Goal: Task Accomplishment & Management: Use online tool/utility

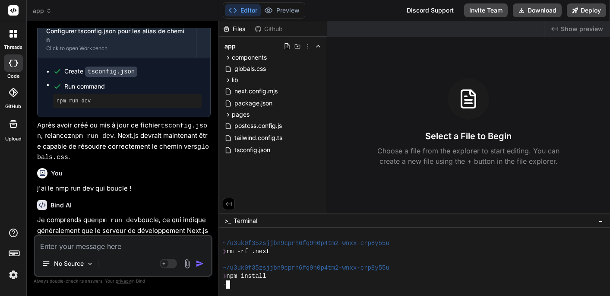
click at [104, 248] on textarea at bounding box center [123, 244] width 176 height 16
type textarea "c"
type textarea "x"
type textarea "ce"
type textarea "x"
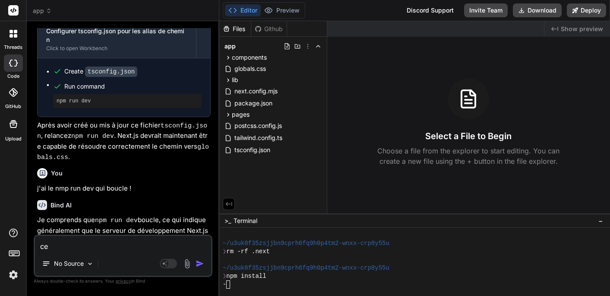
type textarea "cel"
type textarea "x"
type textarea "cela"
type textarea "x"
type textarea "cela"
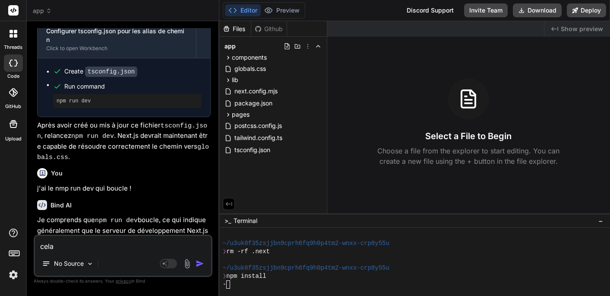
type textarea "x"
type textarea "cela r"
type textarea "x"
type textarea "cela re"
type textarea "x"
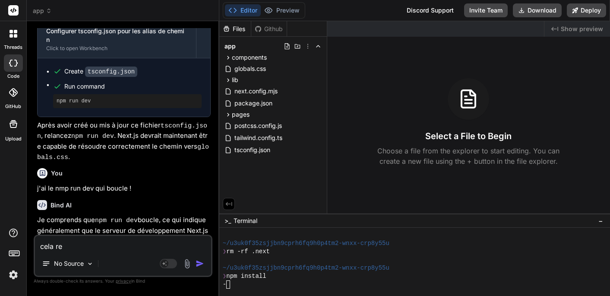
type textarea "cela res"
type textarea "x"
type textarea "cela rest"
type textarea "x"
type textarea "cela reste"
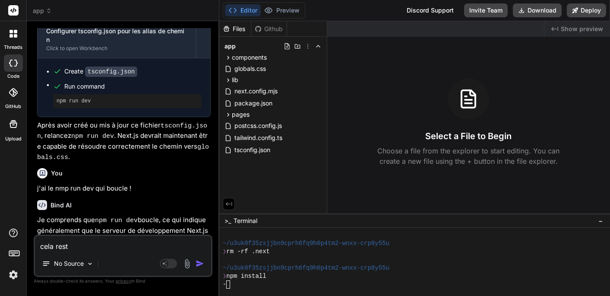
type textarea "x"
type textarea "cela reste"
type textarea "x"
type textarea "cela reste b"
type textarea "x"
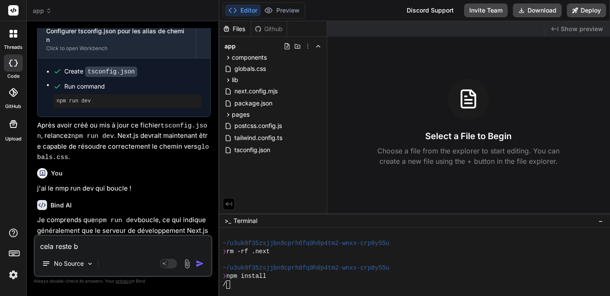
type textarea "cela reste bl"
type textarea "x"
type textarea "cela reste blo"
type textarea "x"
type textarea "cela reste bloq"
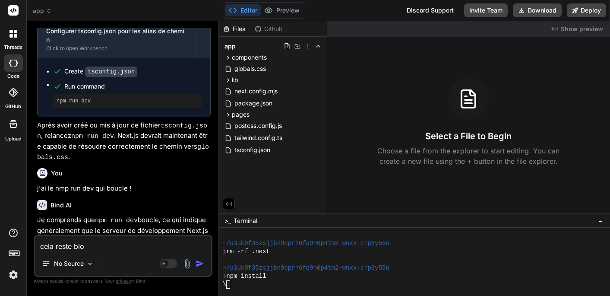
type textarea "x"
type textarea "cela reste bloqu"
type textarea "x"
type textarea "cela reste bloque"
type textarea "x"
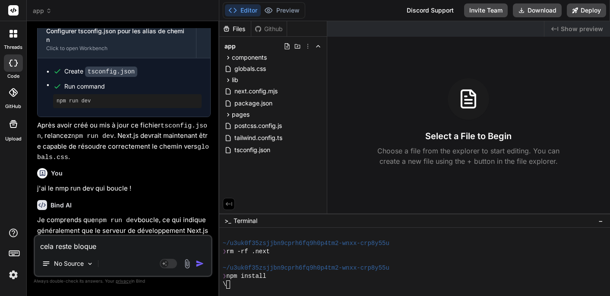
type textarea "cela reste bloque"
type textarea "x"
type textarea "cela reste bloque s"
type textarea "x"
type textarea "cela reste bloque su"
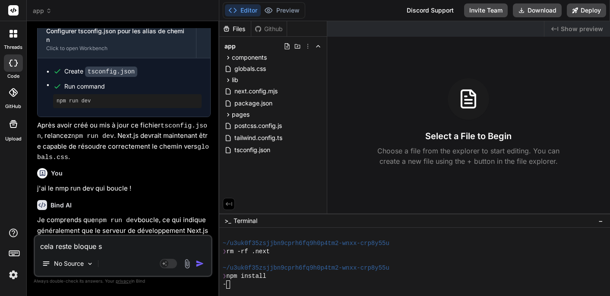
type textarea "x"
type textarea "cela reste bloque sur"
type textarea "x"
type textarea "cela reste bloque sur"
type textarea "x"
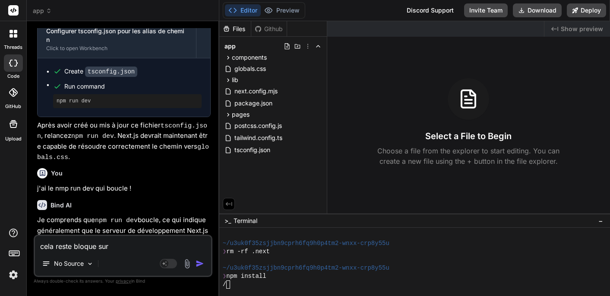
type textarea "cela reste bloque sur n"
type textarea "x"
type textarea "cela reste bloque sur np"
type textarea "x"
type textarea "cela reste bloque sur npm"
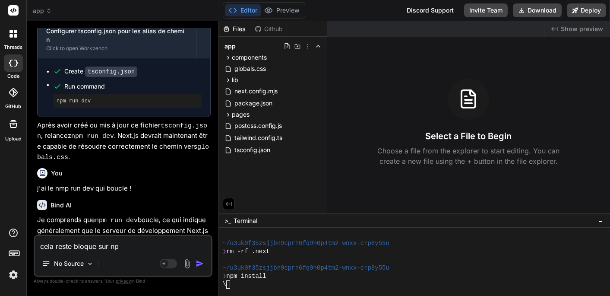
type textarea "x"
type textarea "cela reste bloque sur nom"
type textarea "x"
type textarea "cela reste bloque sur nom i"
type textarea "x"
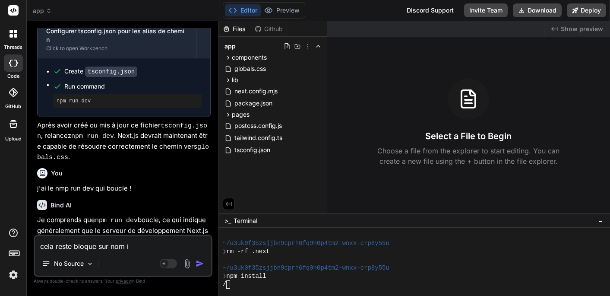
type textarea "cela reste bloque sur nom in"
type textarea "x"
type textarea "cela reste bloque sur nom ins"
type textarea "x"
type textarea "cela reste bloque sur nom inst"
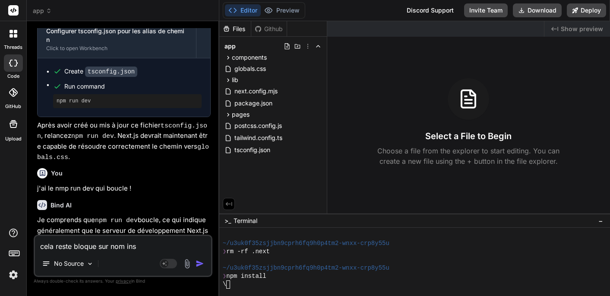
type textarea "x"
type textarea "cela reste bloque sur nom insta"
type textarea "x"
type textarea "cela reste bloque sur nom inst"
type textarea "x"
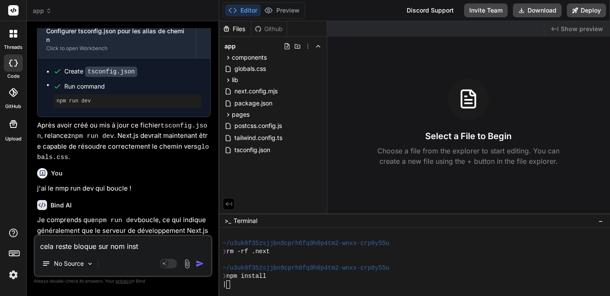
type textarea "cela reste bloque sur nom ins"
type textarea "x"
type textarea "cela reste bloque sur nom in"
type textarea "x"
type textarea "cela reste bloque sur nom i"
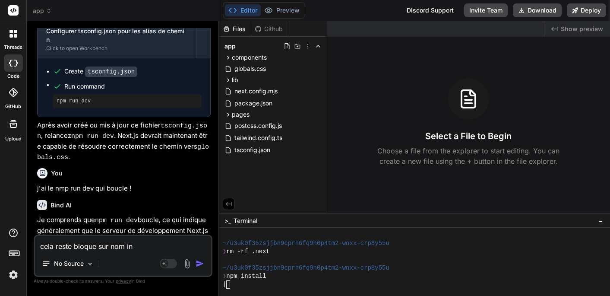
type textarea "x"
type textarea "cela reste bloque sur nom"
type textarea "x"
type textarea "cela reste bloque sur nom"
type textarea "x"
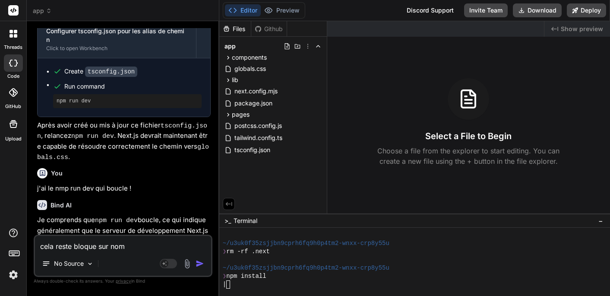
type textarea "cela reste bloque sur no"
type textarea "x"
type textarea "cela reste bloque sur n"
type textarea "x"
type textarea "cela reste bloque sur np"
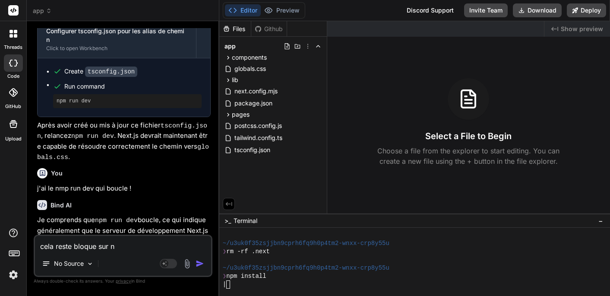
type textarea "x"
type textarea "cela reste bloque sur npm"
type textarea "x"
type textarea "cela reste bloque sur npm"
type textarea "x"
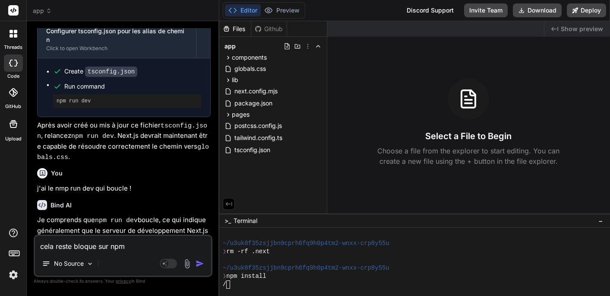
type textarea "cela reste bloque sur npm i"
type textarea "x"
type textarea "cela reste bloque sur npm in"
type textarea "x"
type textarea "cela reste bloque sur npm ins"
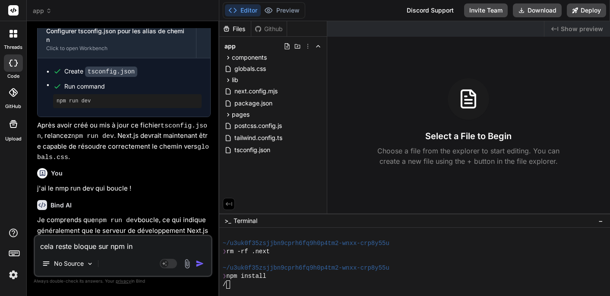
type textarea "x"
type textarea "cela reste bloque sur npm inst"
type textarea "x"
type textarea "cela reste bloque sur npm insta"
type textarea "x"
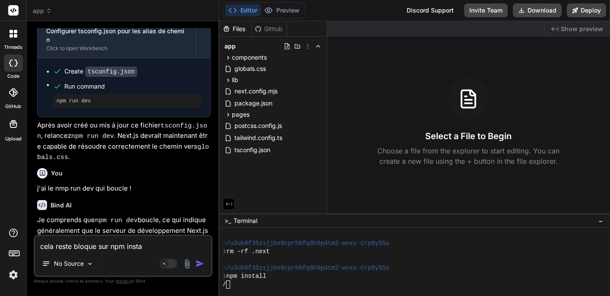
type textarea "cela reste bloque sur npm instal"
type textarea "x"
type textarea "cela reste bloque sur npm install"
type textarea "x"
type textarea "cela reste bloque sur npm Install"
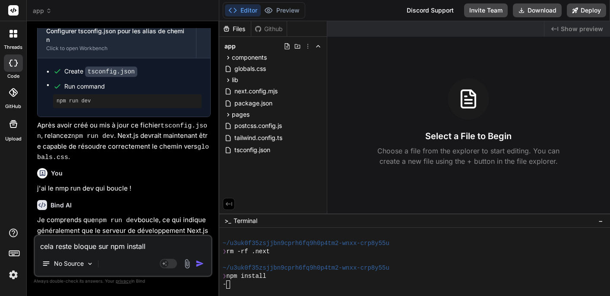
type textarea "x"
type textarea "cela reste bloque sur npm Install !"
type textarea "x"
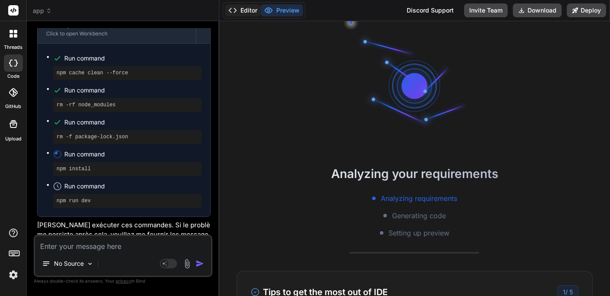
click at [246, 14] on button "Editor" at bounding box center [243, 10] width 36 height 12
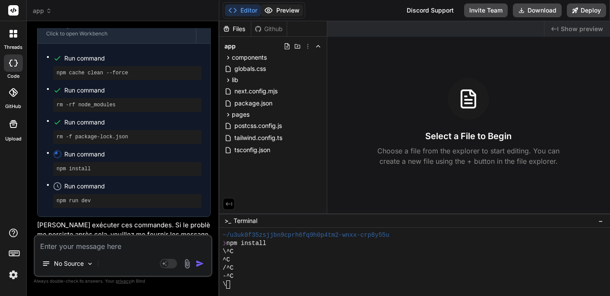
click at [279, 10] on button "Preview" at bounding box center [282, 10] width 42 height 12
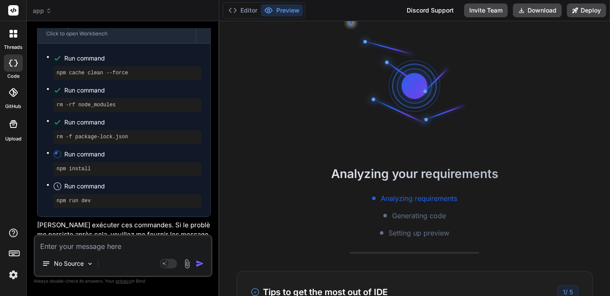
scroll to position [0, 0]
click at [244, 12] on button "Editor" at bounding box center [243, 10] width 36 height 12
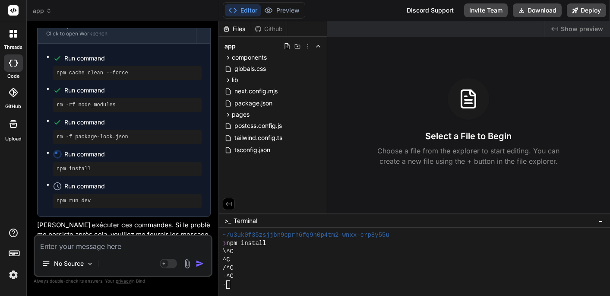
click at [14, 39] on div at bounding box center [13, 34] width 18 height 18
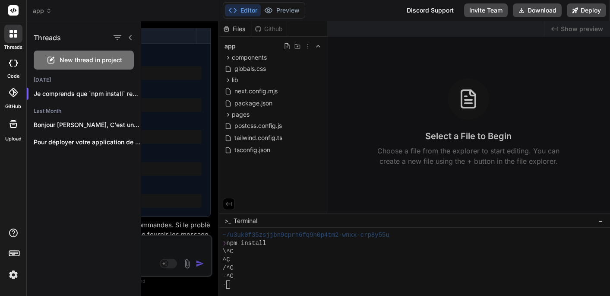
click at [13, 63] on icon at bounding box center [13, 63] width 9 height 7
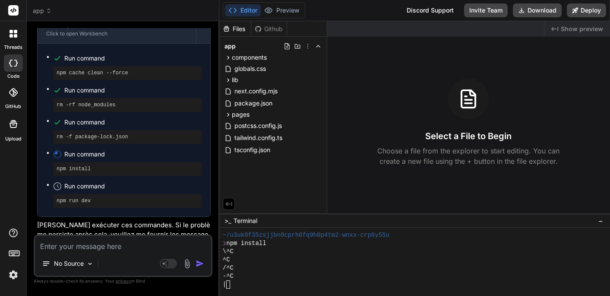
scroll to position [0, 0]
click at [281, 16] on button "Preview" at bounding box center [282, 10] width 42 height 12
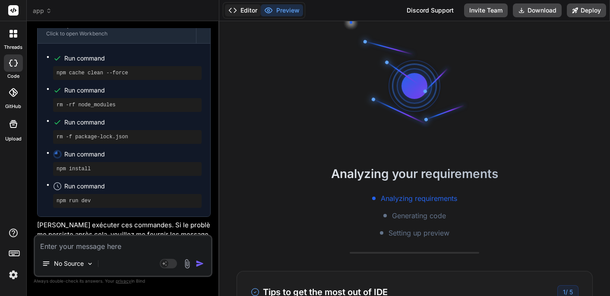
click at [242, 13] on button "Editor" at bounding box center [243, 10] width 36 height 12
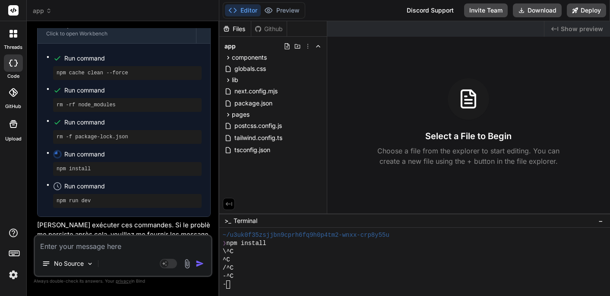
click at [47, 10] on icon at bounding box center [49, 11] width 6 height 6
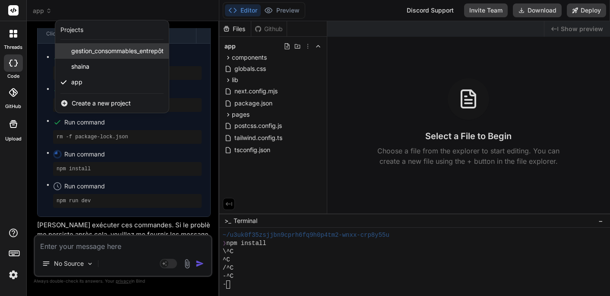
click at [86, 52] on span "gestion_consommables_entrepôt" at bounding box center [117, 51] width 92 height 9
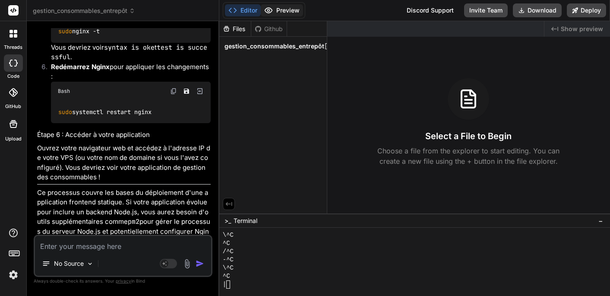
click at [282, 13] on button "Preview" at bounding box center [282, 10] width 42 height 12
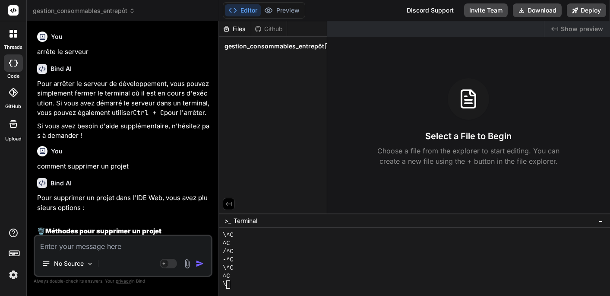
click at [236, 32] on div "Files" at bounding box center [235, 29] width 32 height 9
click at [269, 29] on div "Github" at bounding box center [268, 29] width 35 height 9
click at [239, 30] on div "Files" at bounding box center [235, 29] width 32 height 9
click at [244, 48] on span "gestion_consommables_entrepôt" at bounding box center [275, 46] width 100 height 9
click at [256, 46] on span "gestion_consommables_entrepôt" at bounding box center [275, 46] width 100 height 9
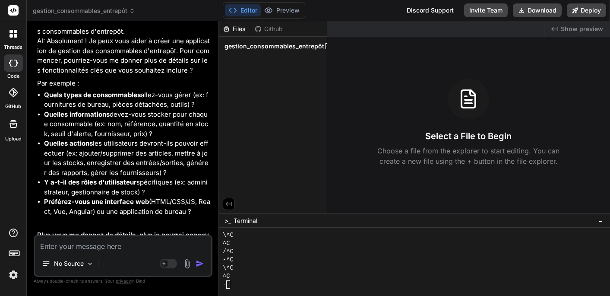
click at [114, 10] on span "gestion_consommables_entrepôt" at bounding box center [84, 10] width 102 height 9
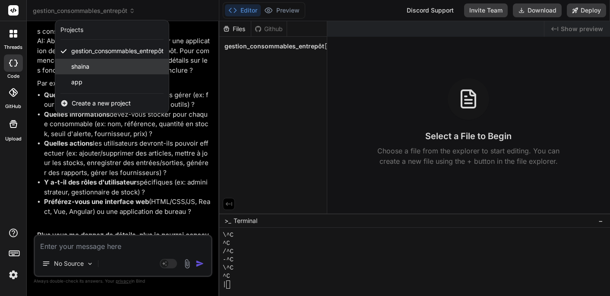
click at [83, 67] on span "shaina" at bounding box center [80, 66] width 18 height 9
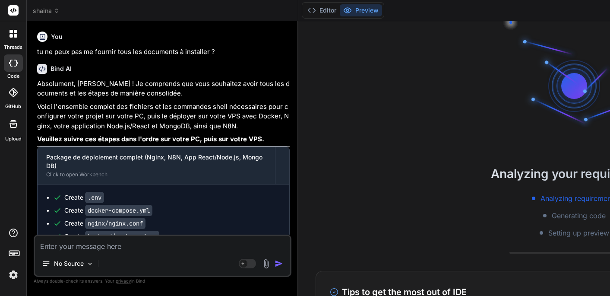
scroll to position [0, 0]
click at [331, 12] on button "Editor" at bounding box center [322, 10] width 36 height 12
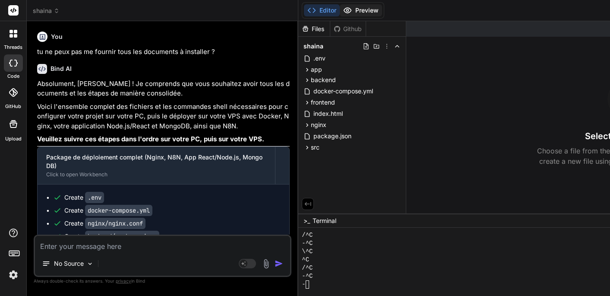
click at [366, 11] on button "Preview" at bounding box center [361, 10] width 42 height 12
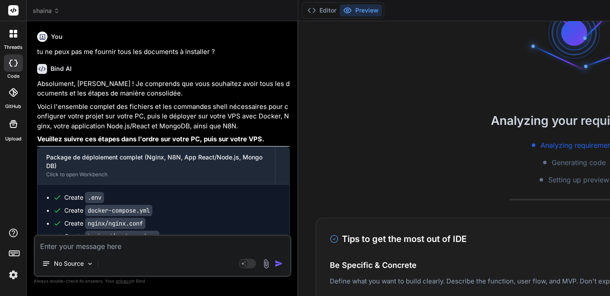
scroll to position [29, 0]
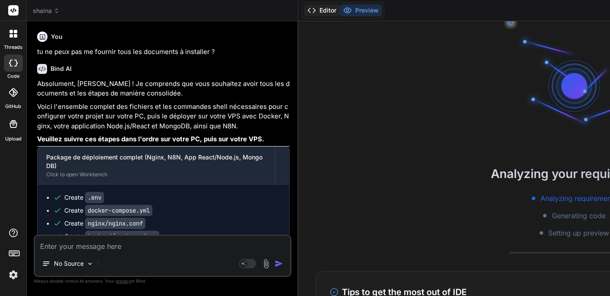
click at [327, 9] on button "Editor" at bounding box center [322, 10] width 36 height 12
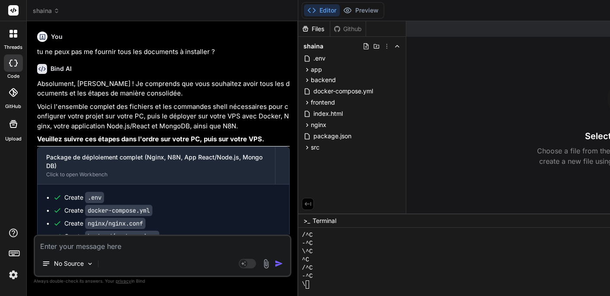
click at [54, 10] on icon at bounding box center [57, 11] width 6 height 6
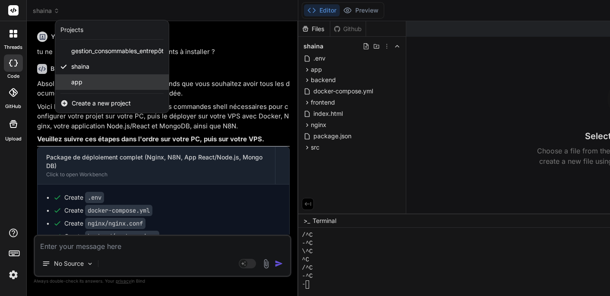
click at [75, 82] on span "app" at bounding box center [76, 82] width 11 height 9
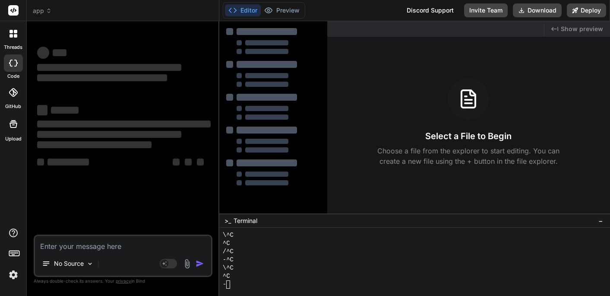
type textarea "x"
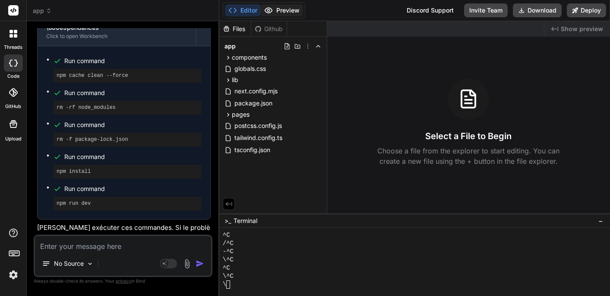
click at [282, 16] on button "Preview" at bounding box center [282, 10] width 42 height 12
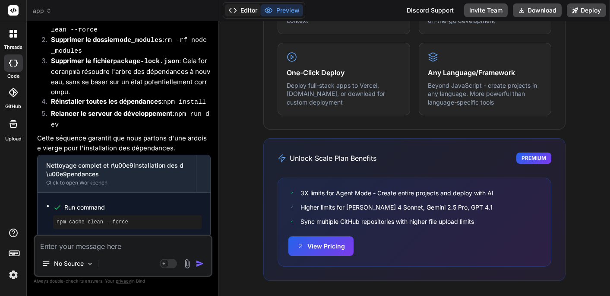
click at [245, 13] on button "Editor" at bounding box center [243, 10] width 36 height 12
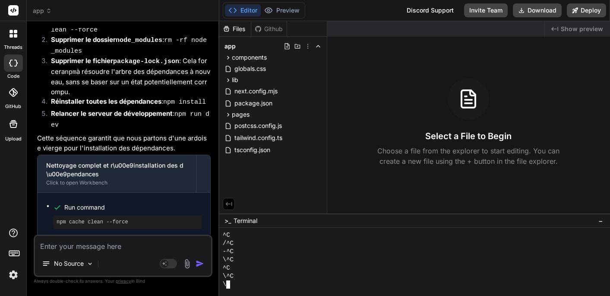
click at [241, 280] on div "\" at bounding box center [410, 284] width 375 height 8
type textarea "C"
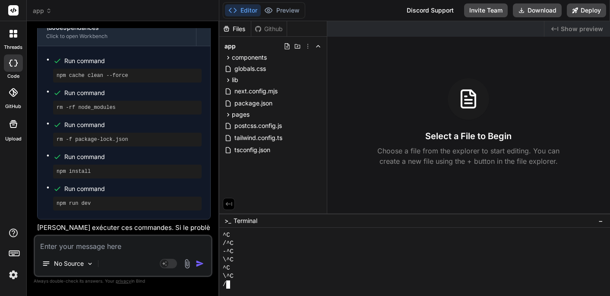
click at [248, 279] on div "\^C" at bounding box center [410, 276] width 375 height 8
click at [285, 14] on button "Preview" at bounding box center [282, 10] width 42 height 12
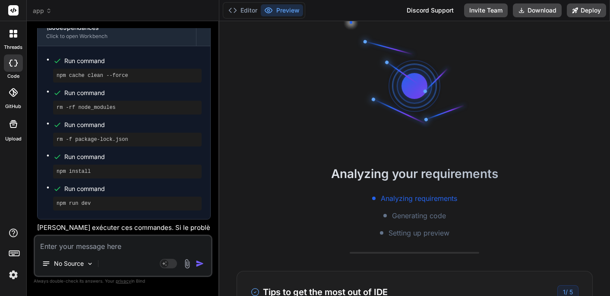
scroll to position [0, 0]
click at [245, 11] on button "Editor" at bounding box center [243, 10] width 36 height 12
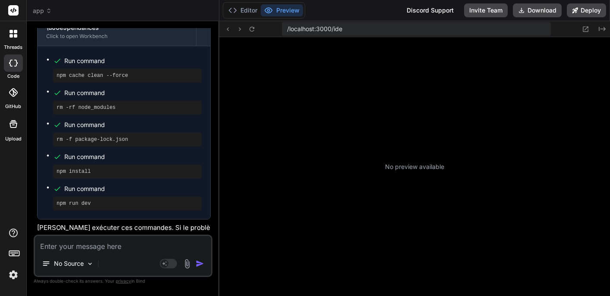
scroll to position [1313, 0]
type textarea "x"
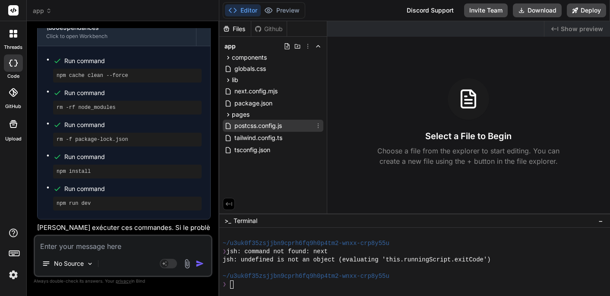
scroll to position [0, 0]
click at [253, 267] on div at bounding box center [410, 268] width 375 height 8
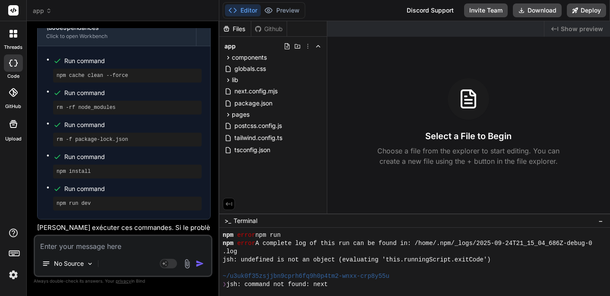
scroll to position [1313, 0]
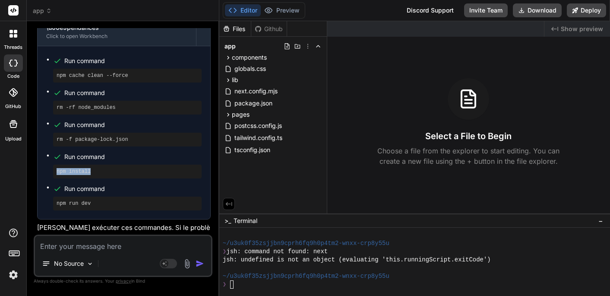
drag, startPoint x: 57, startPoint y: 142, endPoint x: 112, endPoint y: 148, distance: 55.6
click at [112, 165] on div "npm install" at bounding box center [127, 172] width 149 height 14
copy pre "npm install"
click at [238, 286] on div "❯" at bounding box center [410, 284] width 375 height 8
type textarea "npm install"
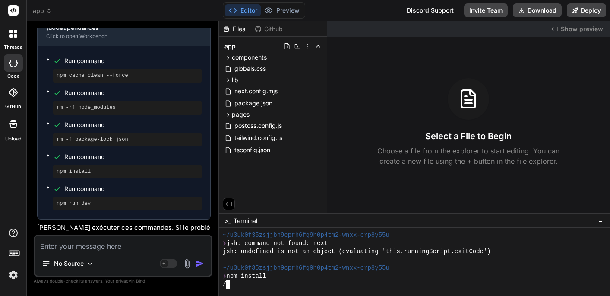
scroll to position [0, 0]
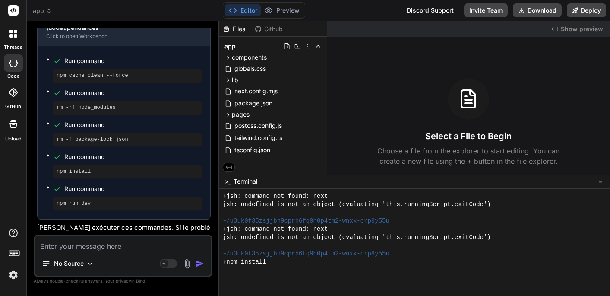
drag, startPoint x: 312, startPoint y: 214, endPoint x: 310, endPoint y: 174, distance: 39.3
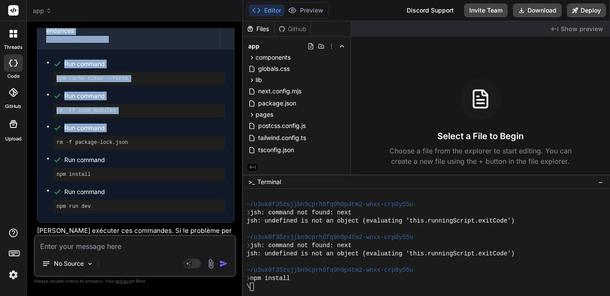
scroll to position [1955, 0]
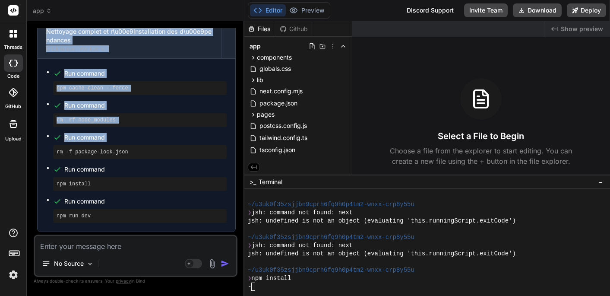
drag, startPoint x: 218, startPoint y: 113, endPoint x: 228, endPoint y: 105, distance: 12.6
click at [228, 105] on div "Bind AI Web Search Created with Pixso. Code Generator You ❯ npm install npm err…" at bounding box center [136, 158] width 218 height 275
click at [172, 197] on span "Run command" at bounding box center [145, 201] width 162 height 9
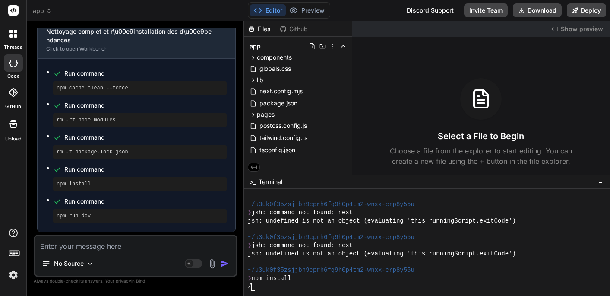
click at [264, 12] on button "Editor" at bounding box center [268, 10] width 36 height 12
click at [257, 287] on div "|" at bounding box center [435, 286] width 375 height 8
click at [296, 285] on div "|" at bounding box center [435, 286] width 375 height 8
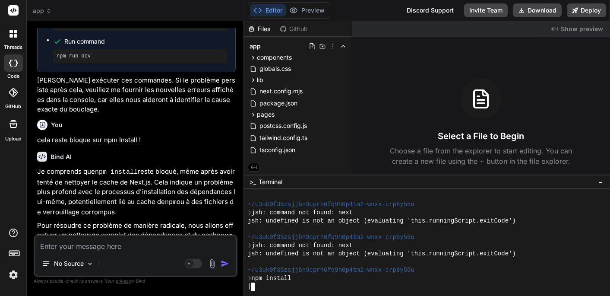
scroll to position [1583, 0]
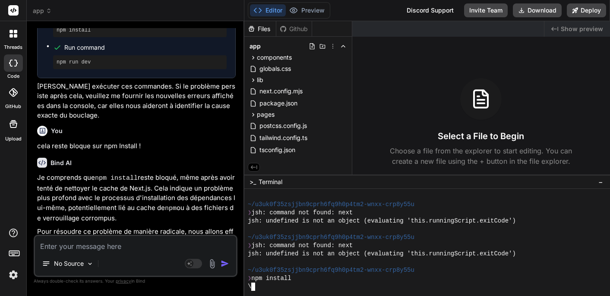
click at [49, 13] on icon at bounding box center [49, 11] width 6 height 6
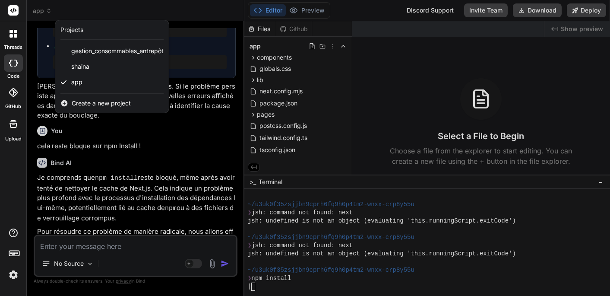
click at [72, 30] on div "Projects" at bounding box center [71, 29] width 23 height 9
click at [111, 51] on span "gestion_consommables_entrepôt" at bounding box center [117, 51] width 92 height 9
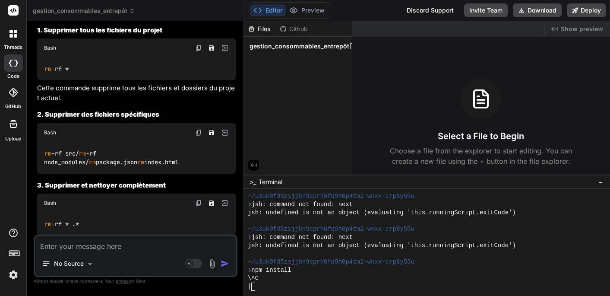
scroll to position [218, 0]
click at [132, 9] on icon at bounding box center [132, 11] width 6 height 6
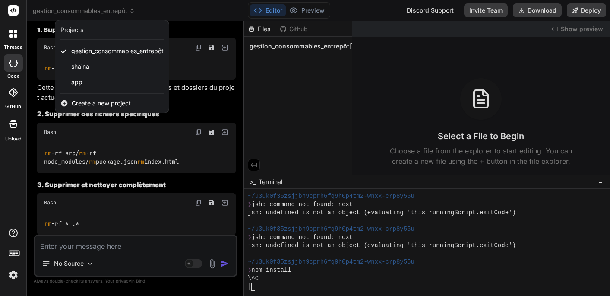
click at [76, 30] on div "Projects" at bounding box center [71, 29] width 23 height 9
click at [15, 253] on rect at bounding box center [14, 253] width 1 height 1
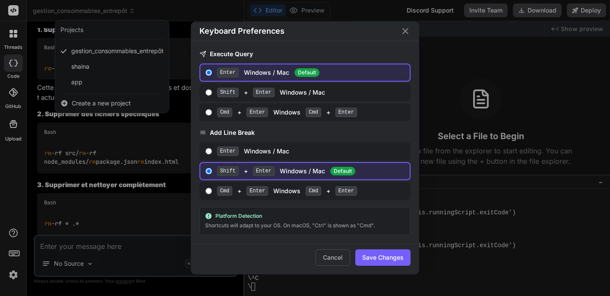
scroll to position [0, 0]
click at [336, 256] on button "Cancel" at bounding box center [333, 257] width 35 height 16
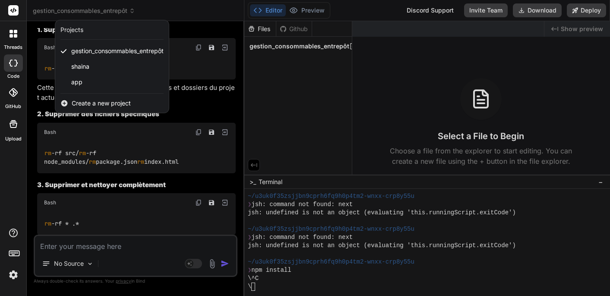
click at [15, 272] on img at bounding box center [13, 274] width 15 height 15
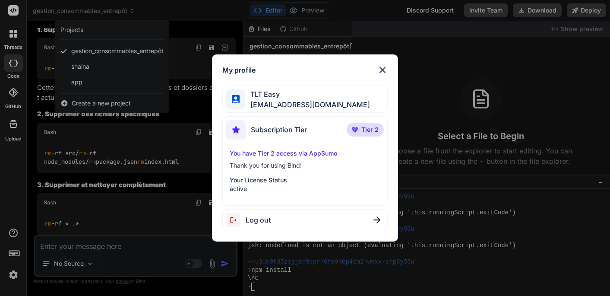
click at [12, 95] on div "My profile TLT Easy [EMAIL_ADDRESS][DOMAIN_NAME] Subscription Tier Tier 2 You h…" at bounding box center [305, 148] width 610 height 296
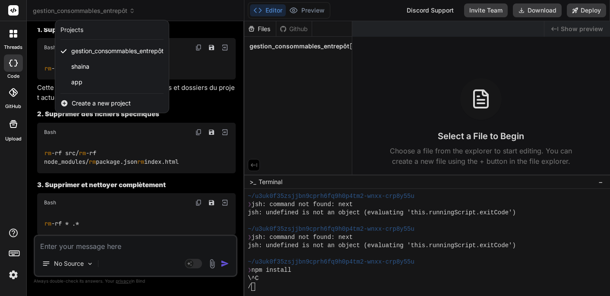
click at [10, 61] on icon at bounding box center [10, 63] width 3 height 7
type textarea "x"
click at [12, 36] on icon at bounding box center [11, 35] width 3 height 3
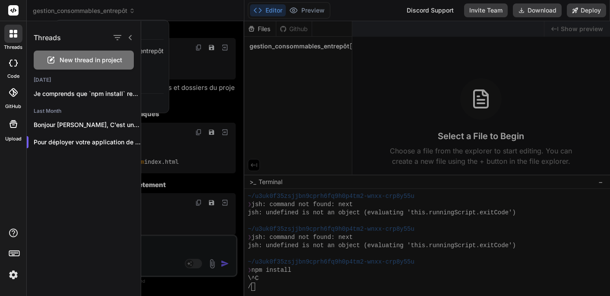
click at [13, 12] on icon at bounding box center [13, 10] width 6 height 5
click at [4, 161] on div "threads code GitHub Upload" at bounding box center [13, 148] width 27 height 296
click at [194, 107] on div at bounding box center [375, 158] width 469 height 275
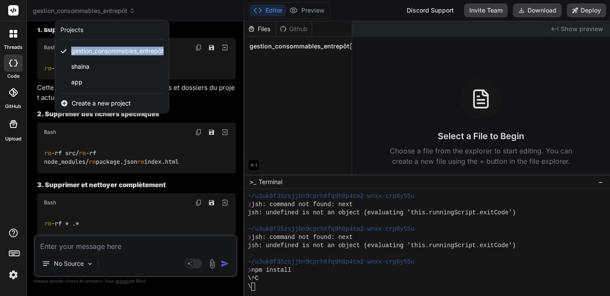
click at [92, 248] on div at bounding box center [305, 148] width 610 height 296
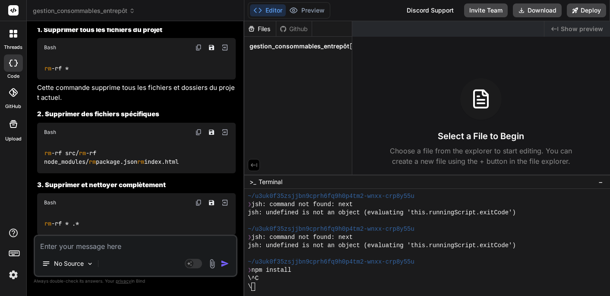
click at [92, 248] on textarea at bounding box center [135, 244] width 201 height 16
type textarea "c"
type textarea "x"
type textarea "co"
type textarea "x"
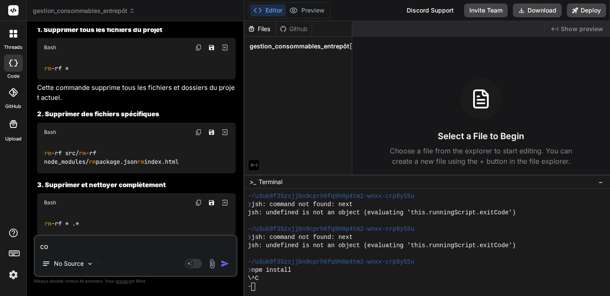
type textarea "com"
type textarea "x"
type textarea "comm"
type textarea "x"
type textarea "comme"
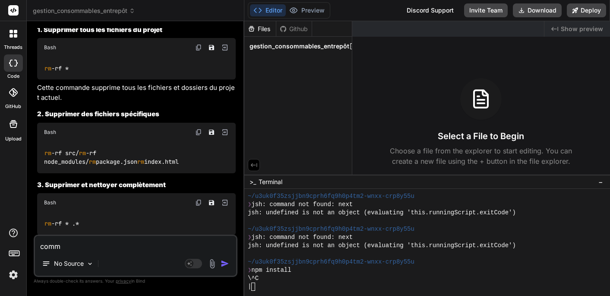
type textarea "x"
type textarea "commen"
type textarea "x"
type textarea "comment"
type textarea "x"
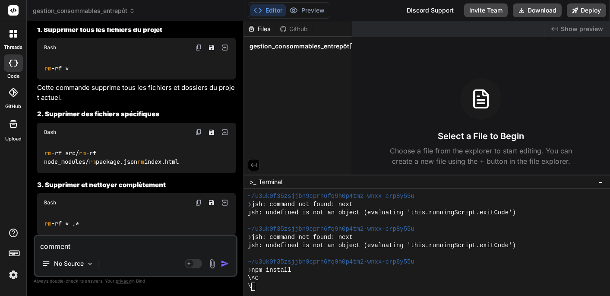
type textarea "comment"
type textarea "x"
type textarea "comment s"
type textarea "x"
type textarea "comment su"
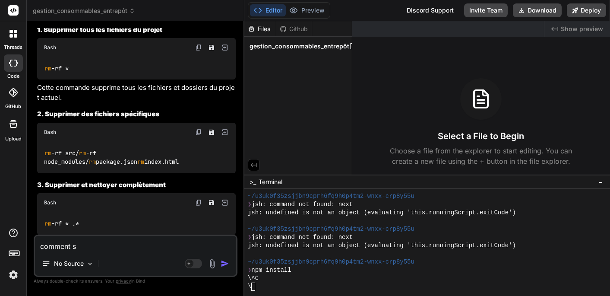
type textarea "x"
type textarea "comment sup"
type textarea "x"
type textarea "comment supp"
type textarea "x"
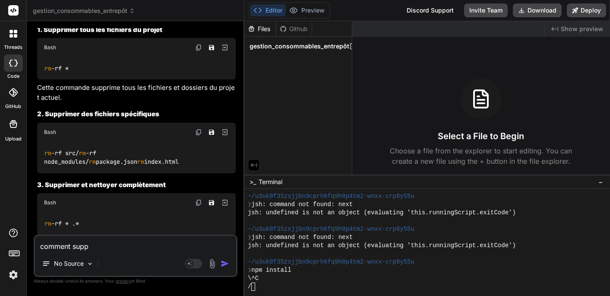
type textarea "comment suppr"
type textarea "x"
type textarea "comment suppri"
type textarea "x"
type textarea "comment supprim"
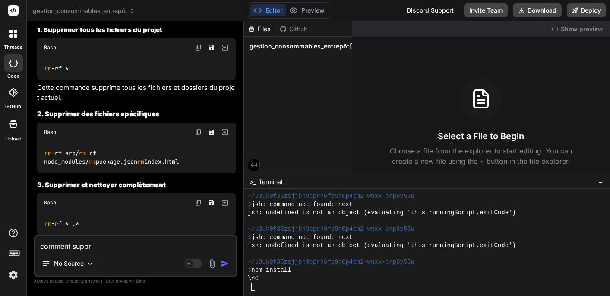
type textarea "x"
type textarea "comment supprime"
type textarea "x"
type textarea "comment supprimer"
type textarea "x"
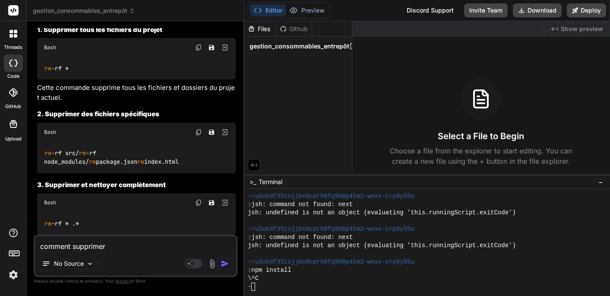
type textarea "comment supprimer"
type textarea "x"
type textarea "comment supprimer u"
type textarea "x"
type textarea "comment supprimer un"
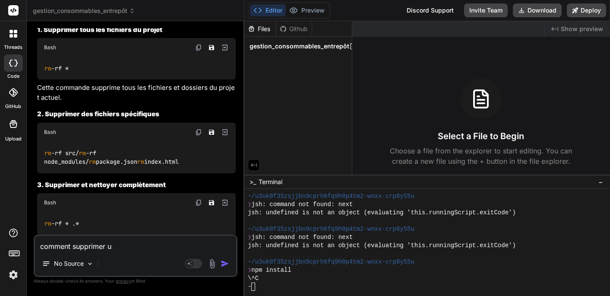
type textarea "x"
type textarea "comment supprimer un"
type textarea "x"
type textarea "comment supprimer un p"
type textarea "x"
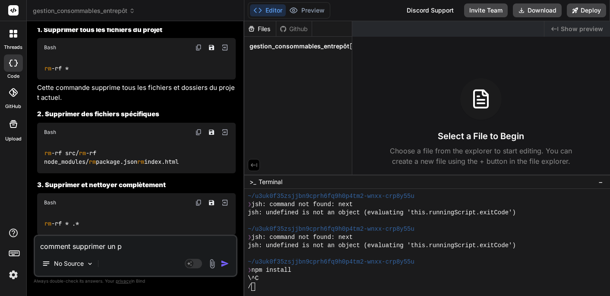
type textarea "comment supprimer un pr"
type textarea "x"
type textarea "comment supprimer un pro"
type textarea "x"
type textarea "comment supprimer un proj"
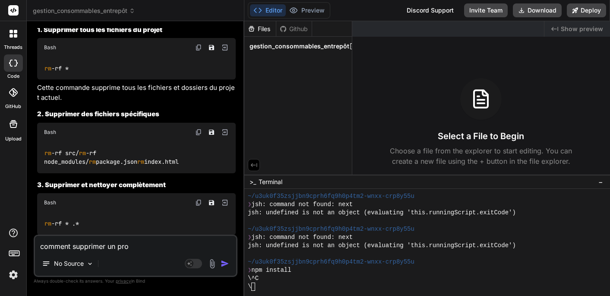
type textarea "x"
type textarea "comment supprimer un proje"
type textarea "x"
type textarea "comment supprimer un projet"
type textarea "x"
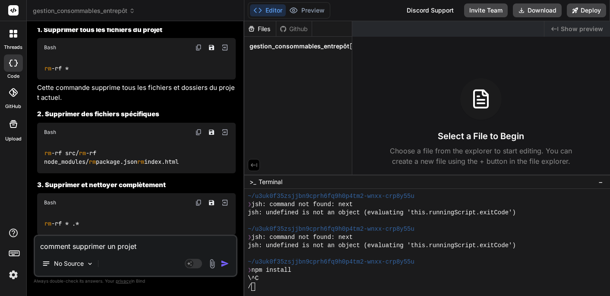
type textarea "comment supprimer un projet"
type textarea "x"
type textarea "comment supprimer un projet ?"
type textarea "x"
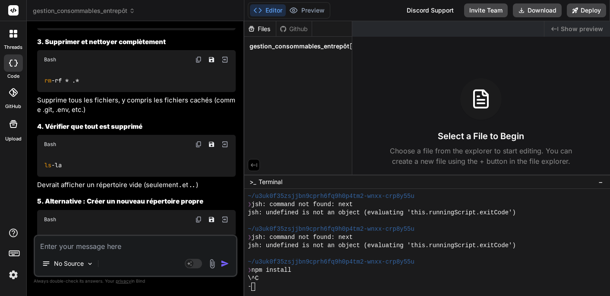
scroll to position [3102, 0]
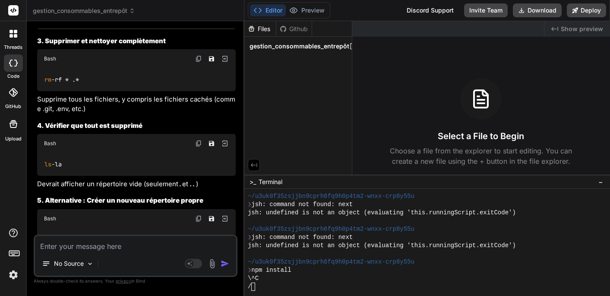
drag, startPoint x: 44, startPoint y: 89, endPoint x: 107, endPoint y: 90, distance: 62.2
click at [106, 90] on div "rm -rf * .*" at bounding box center [136, 79] width 199 height 22
click at [111, 10] on span "gestion_consommables_entrepôt" at bounding box center [84, 10] width 102 height 9
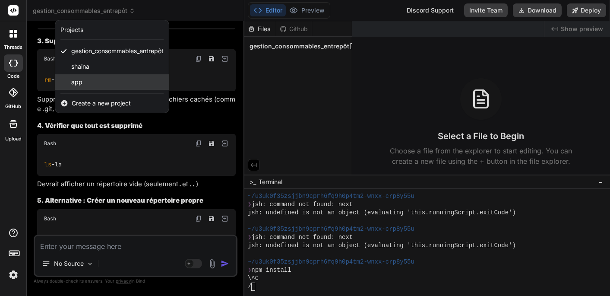
click at [83, 82] on div "app" at bounding box center [112, 82] width 114 height 16
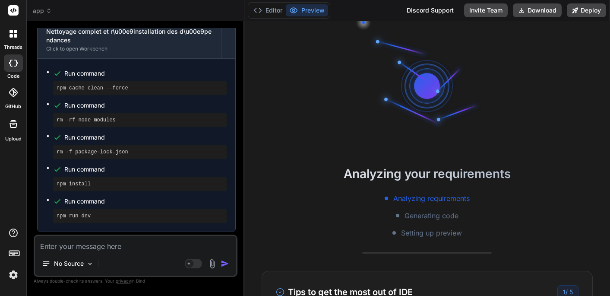
scroll to position [0, 0]
click at [334, 111] on div "Analyzing your requirements Analyzing requirements Generating code Setting up p…" at bounding box center [427, 158] width 366 height 275
click at [266, 7] on button "Editor" at bounding box center [268, 10] width 36 height 12
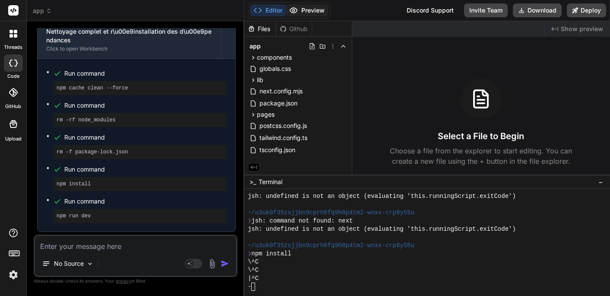
click at [300, 13] on button "Preview" at bounding box center [307, 10] width 42 height 12
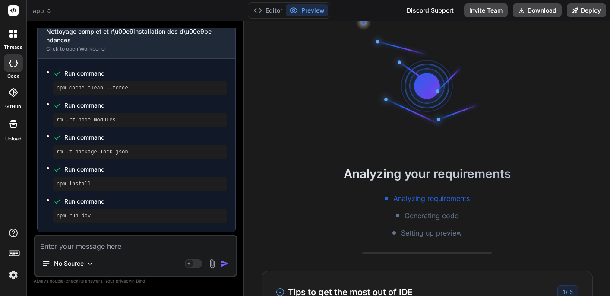
click at [41, 13] on span "app" at bounding box center [42, 10] width 19 height 9
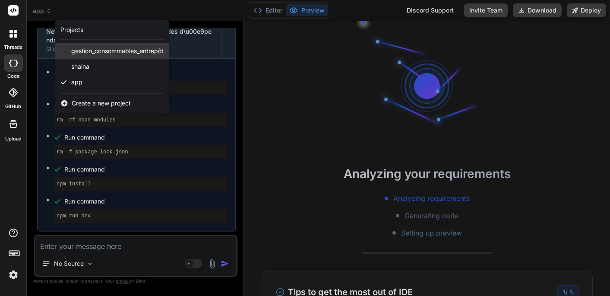
click at [86, 51] on span "gestion_consommables_entrepôt" at bounding box center [117, 51] width 92 height 9
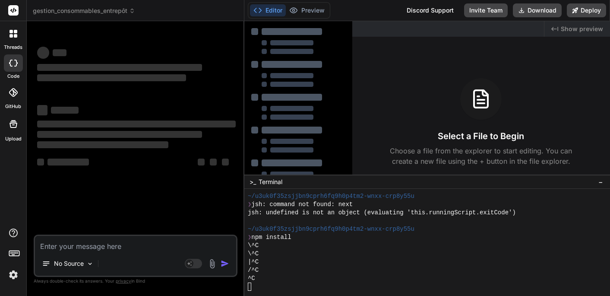
scroll to position [1321, 0]
type textarea "x"
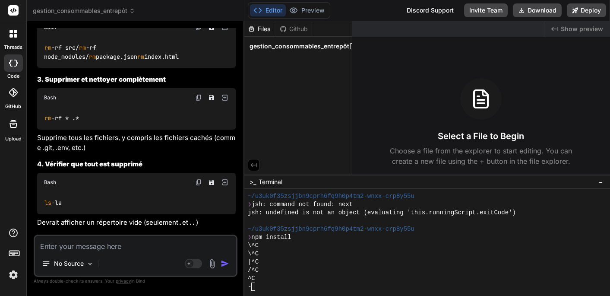
scroll to position [2951, 0]
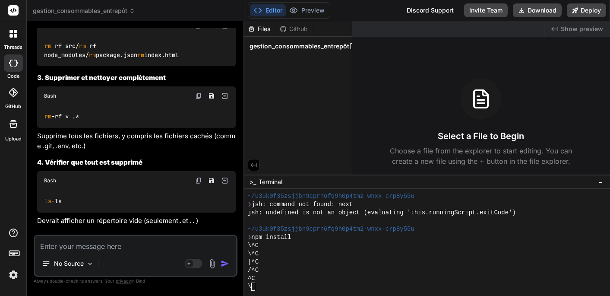
drag, startPoint x: 44, startPoint y: 127, endPoint x: 99, endPoint y: 128, distance: 55.3
click at [98, 128] on div "rm -rf * .*" at bounding box center [136, 116] width 199 height 22
copy code "rm -rf * .*"
click at [53, 245] on textarea at bounding box center [135, 244] width 201 height 16
paste textarea "rm -rf * .*"
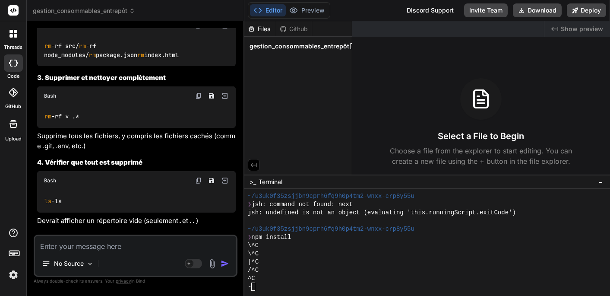
type textarea "rm -rf * .*"
type textarea "x"
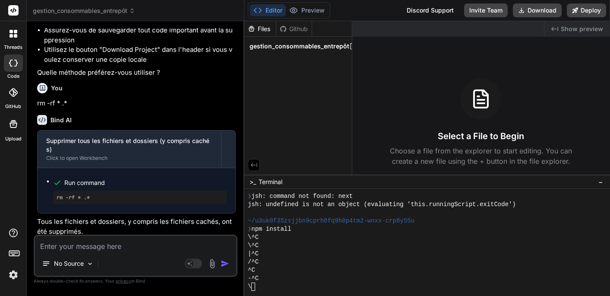
scroll to position [3267, 0]
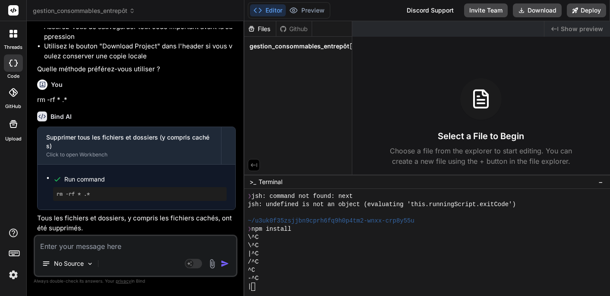
click at [131, 11] on icon at bounding box center [132, 11] width 6 height 6
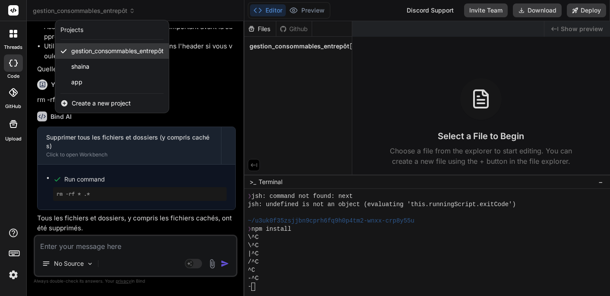
click at [107, 51] on span "gestion_consommables_entrepôt" at bounding box center [117, 51] width 92 height 9
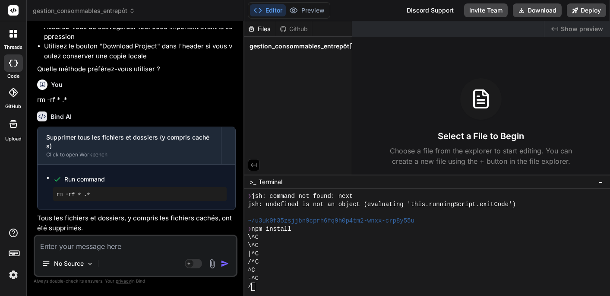
click at [272, 9] on button "Editor" at bounding box center [268, 10] width 36 height 12
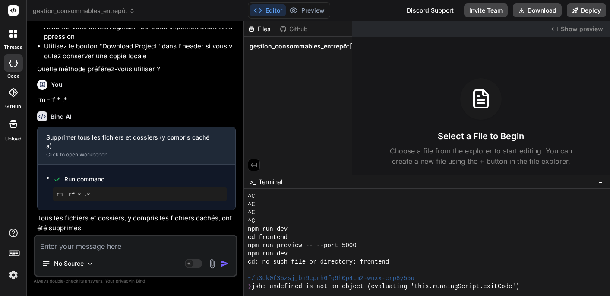
scroll to position [897, 0]
click at [258, 28] on div "Files" at bounding box center [260, 29] width 32 height 9
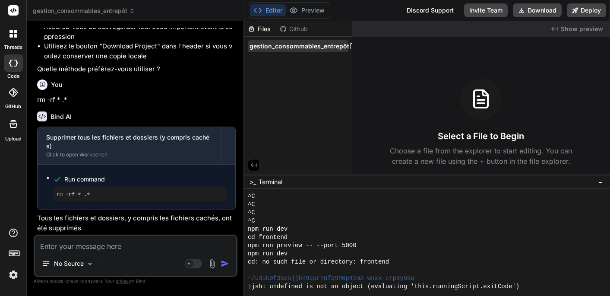
click at [269, 43] on span "gestion_consommables_entrepôt" at bounding box center [300, 46] width 100 height 9
click at [269, 48] on span "gestion_consommables_entrepôt" at bounding box center [300, 46] width 100 height 9
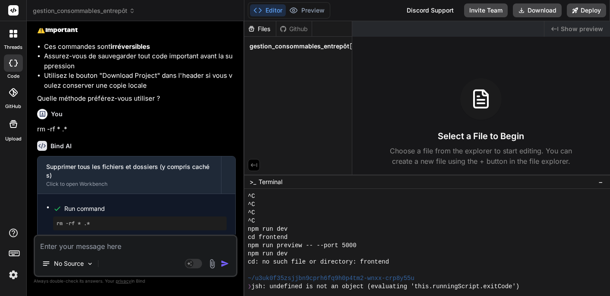
scroll to position [3222, 0]
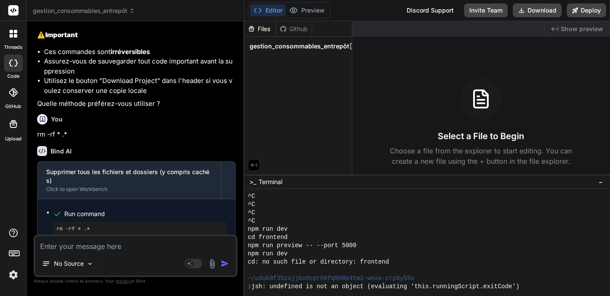
click at [87, 8] on span "gestion_consommables_entrepôt" at bounding box center [84, 10] width 102 height 9
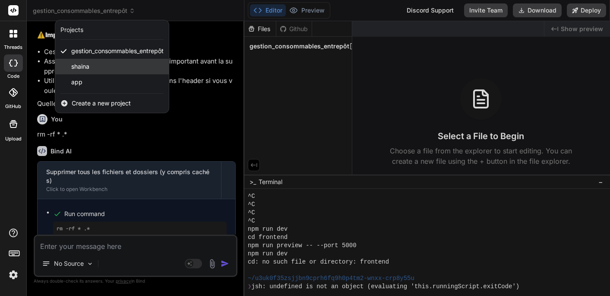
click at [79, 72] on div "shaina" at bounding box center [112, 67] width 114 height 16
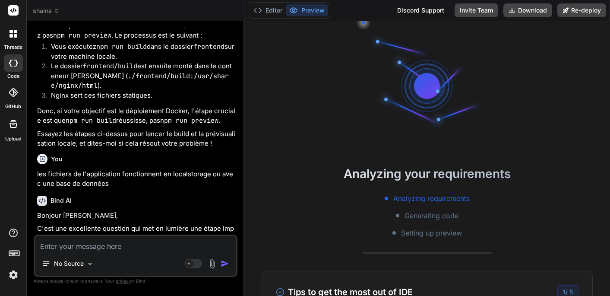
scroll to position [1476, 0]
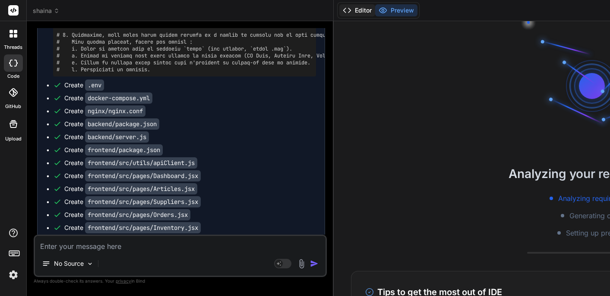
click at [364, 8] on button "Editor" at bounding box center [357, 10] width 36 height 12
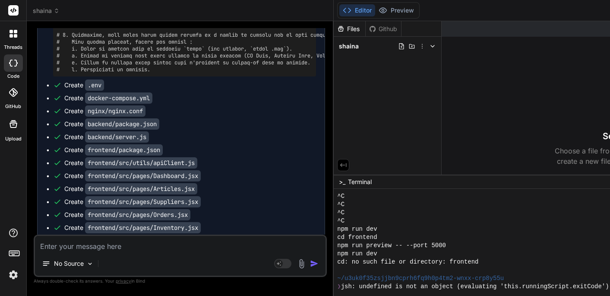
click at [352, 45] on span "shaina" at bounding box center [349, 46] width 20 height 9
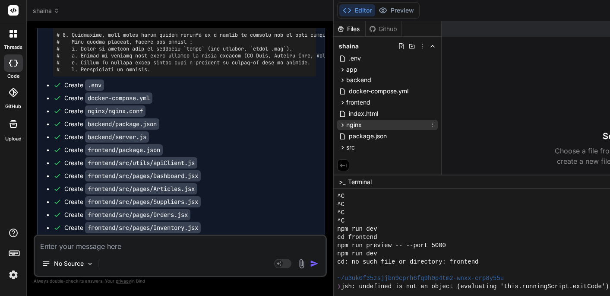
scroll to position [0, 0]
click at [45, 11] on span "shaina" at bounding box center [46, 10] width 27 height 9
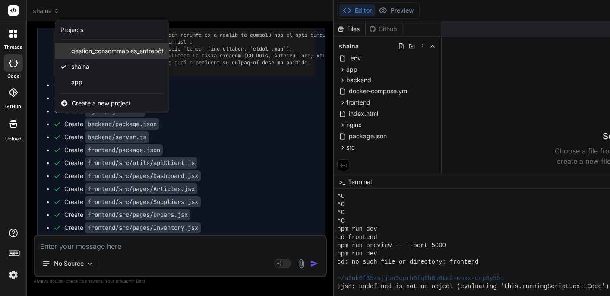
click at [80, 51] on span "gestion_consommables_entrepôt" at bounding box center [117, 51] width 92 height 9
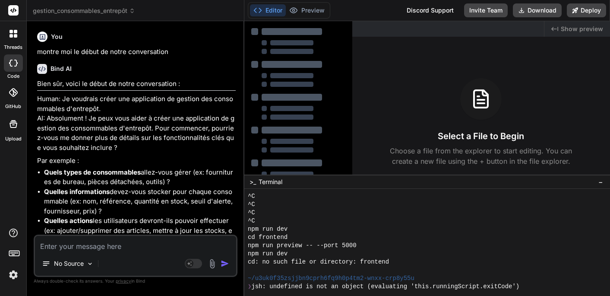
type textarea "x"
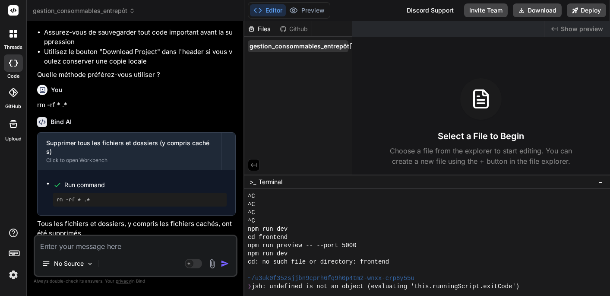
click at [283, 47] on span "gestion_consommables_entrepôt" at bounding box center [300, 46] width 100 height 9
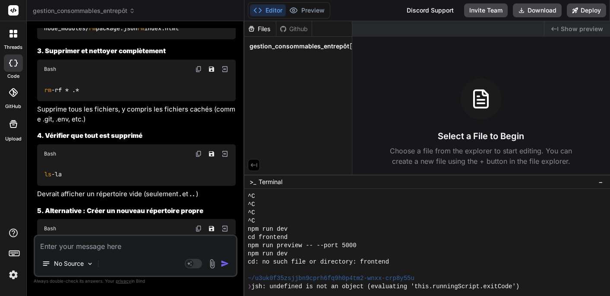
drag, startPoint x: 71, startPoint y: 163, endPoint x: 37, endPoint y: 163, distance: 34.1
click at [37, 163] on div "You montre moi le début de notre conversation Bind AI Bien sûr, voici le début …" at bounding box center [136, 131] width 202 height 206
click at [50, 171] on span "ls" at bounding box center [47, 175] width 7 height 8
drag, startPoint x: 70, startPoint y: 164, endPoint x: 39, endPoint y: 167, distance: 31.2
click at [39, 167] on div "ls -la" at bounding box center [136, 174] width 199 height 22
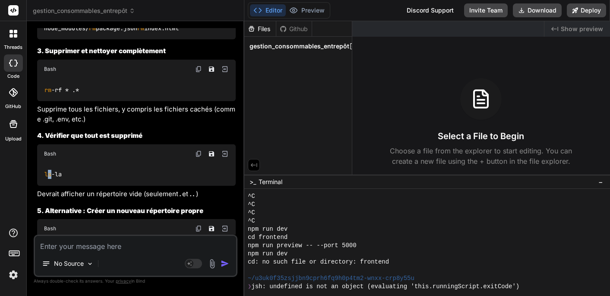
copy code "ls -la"
click at [80, 249] on textarea at bounding box center [135, 244] width 201 height 16
paste textarea "ls -la"
type textarea "ls -la"
type textarea "x"
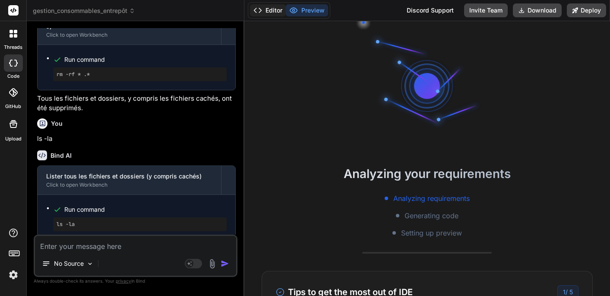
click at [271, 10] on button "Editor" at bounding box center [268, 10] width 36 height 12
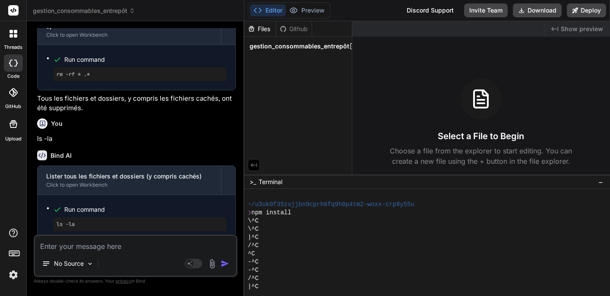
scroll to position [1236, 0]
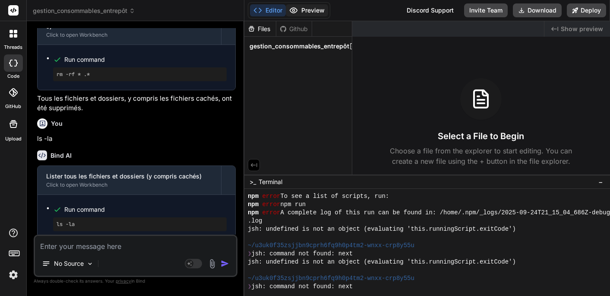
click at [307, 10] on button "Preview" at bounding box center [307, 10] width 42 height 12
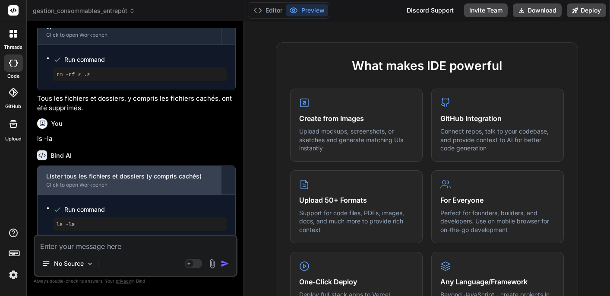
scroll to position [0, 0]
click at [114, 184] on div "Lister tous les fichiers et dossiers (y compris cachés) Click to open Workbench" at bounding box center [130, 180] width 184 height 29
click at [98, 181] on div "Click to open Workbench" at bounding box center [129, 184] width 166 height 7
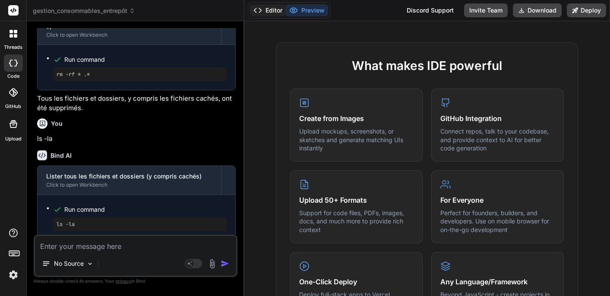
click at [271, 11] on button "Editor" at bounding box center [268, 10] width 36 height 12
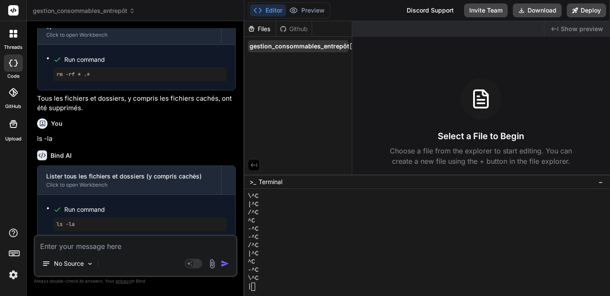
click at [284, 47] on span "gestion_consommables_entrepôt" at bounding box center [300, 46] width 100 height 9
click at [350, 47] on icon at bounding box center [352, 46] width 5 height 6
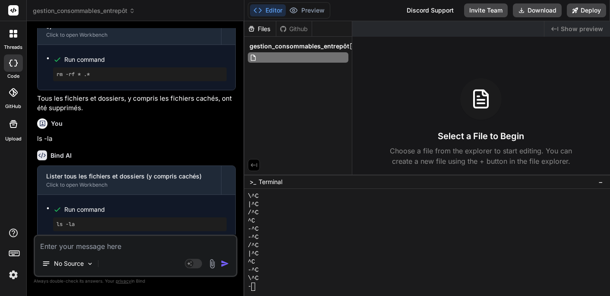
click at [280, 95] on div "Files Github gestion_consommables_entrepôt" at bounding box center [298, 97] width 108 height 153
click at [283, 42] on span "gestion_consommables_entrepôt" at bounding box center [300, 46] width 100 height 9
click at [305, 12] on button "Preview" at bounding box center [307, 10] width 42 height 12
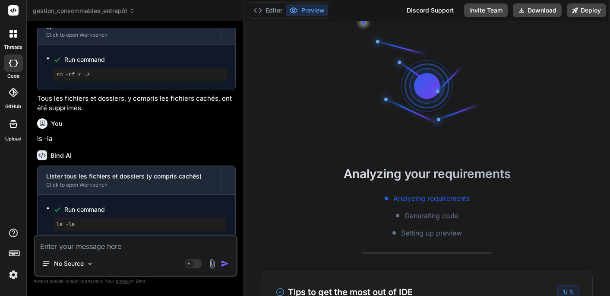
scroll to position [0, 0]
click at [273, 12] on button "Editor" at bounding box center [268, 10] width 36 height 12
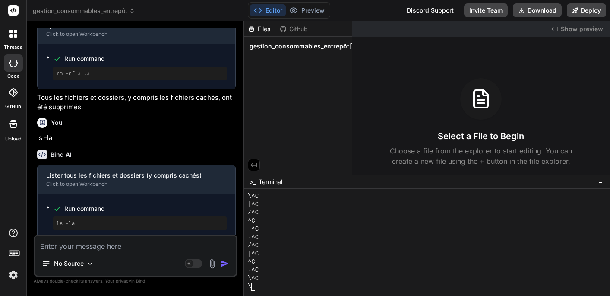
scroll to position [2813, 0]
click at [301, 10] on button "Preview" at bounding box center [307, 10] width 42 height 12
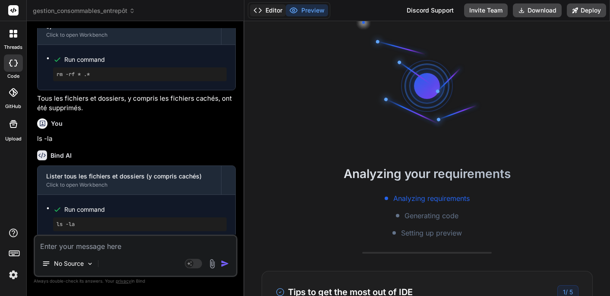
click at [263, 10] on button "Editor" at bounding box center [268, 10] width 36 height 12
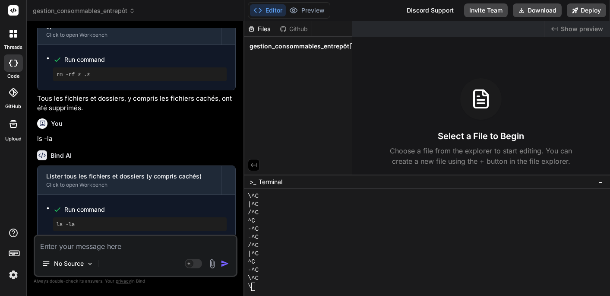
click at [133, 14] on span "gestion_consommables_entrepôt" at bounding box center [84, 10] width 102 height 9
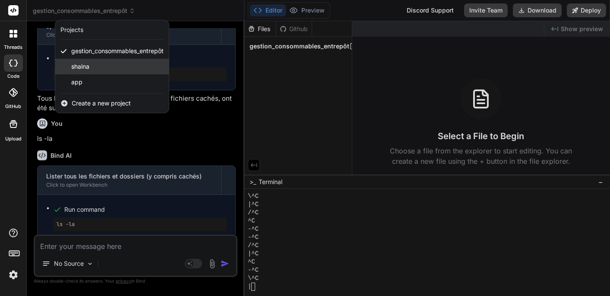
click at [78, 66] on span "shaina" at bounding box center [80, 66] width 18 height 9
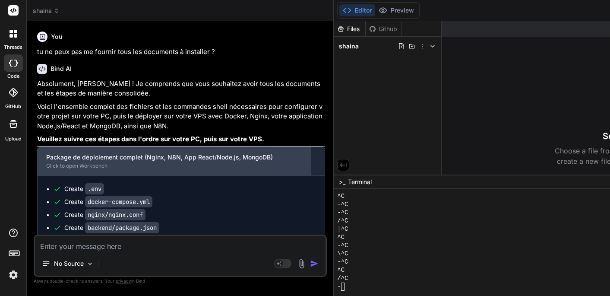
scroll to position [-1, 0]
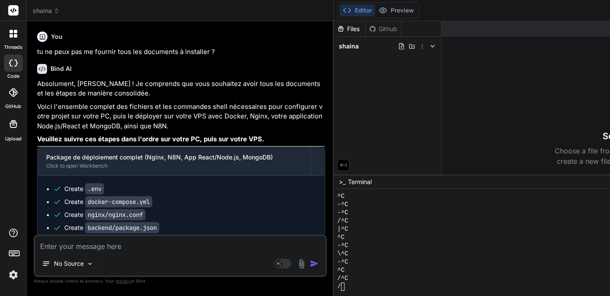
click at [55, 11] on icon at bounding box center [57, 11] width 6 height 6
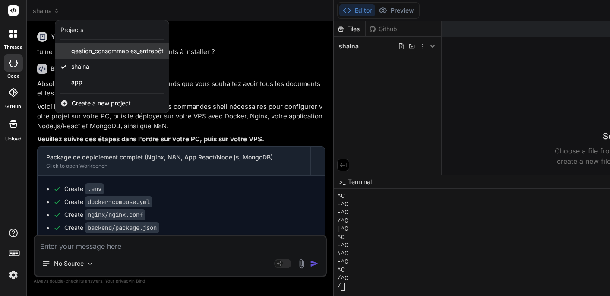
click at [87, 52] on span "gestion_consommables_entrepôt" at bounding box center [117, 51] width 92 height 9
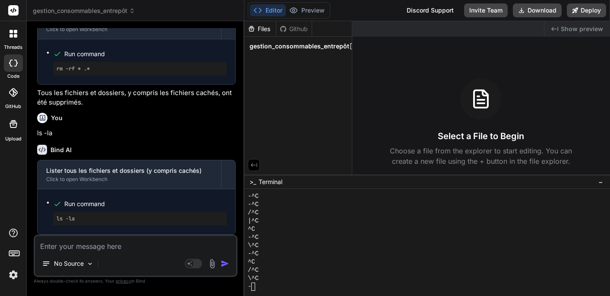
scroll to position [2512, 0]
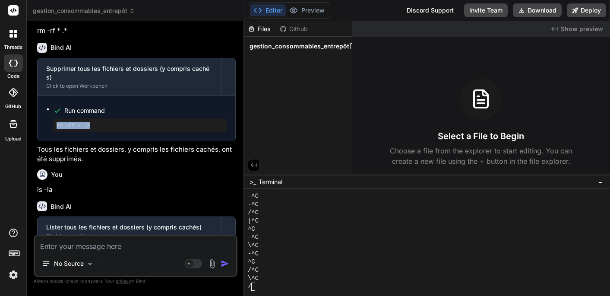
drag, startPoint x: 55, startPoint y: 125, endPoint x: 114, endPoint y: 126, distance: 58.3
click at [113, 126] on div "rm -rf * .*" at bounding box center [140, 125] width 174 height 14
copy pre "rm -rf * .*"
click at [82, 12] on span "gestion_consommables_entrepôt" at bounding box center [84, 10] width 102 height 9
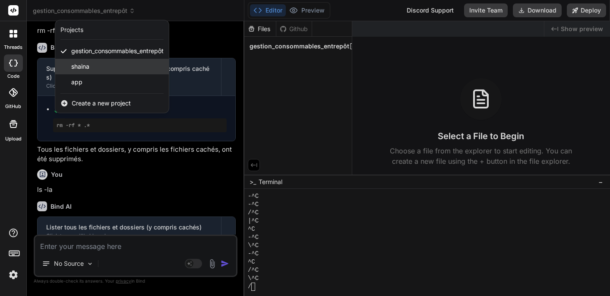
click at [80, 67] on span "shaina" at bounding box center [80, 66] width 18 height 9
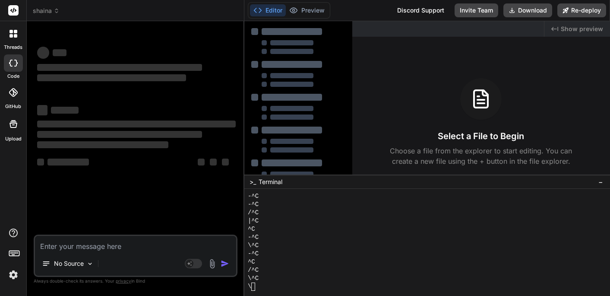
scroll to position [1419, 0]
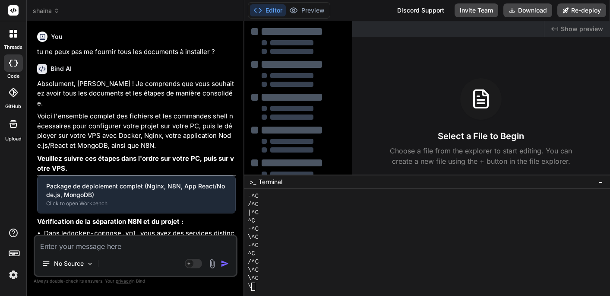
type textarea "x"
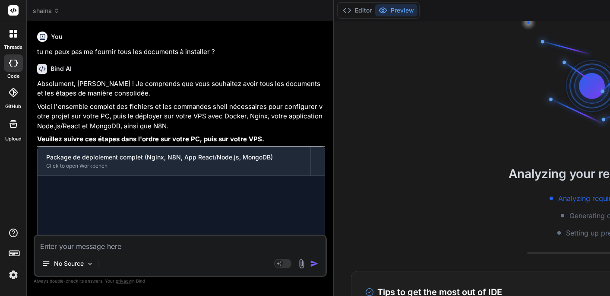
scroll to position [1428, 0]
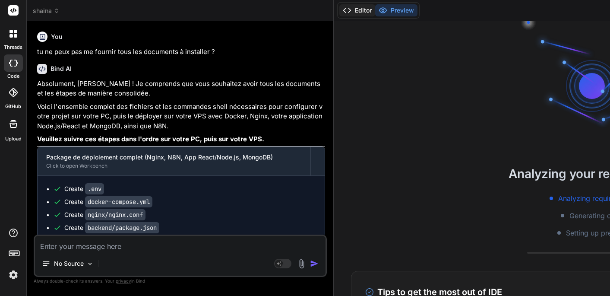
click at [361, 7] on button "Editor" at bounding box center [357, 10] width 36 height 12
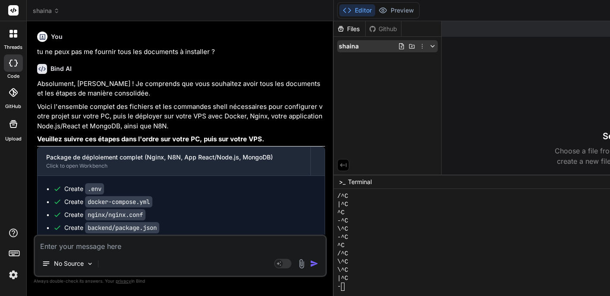
click at [353, 43] on span "shaina" at bounding box center [349, 46] width 20 height 9
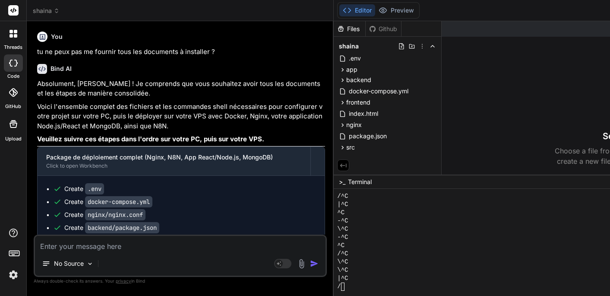
click at [91, 248] on textarea at bounding box center [180, 244] width 291 height 16
paste textarea "rm -rf * .*"
type textarea "rm -rf * .*"
type textarea "x"
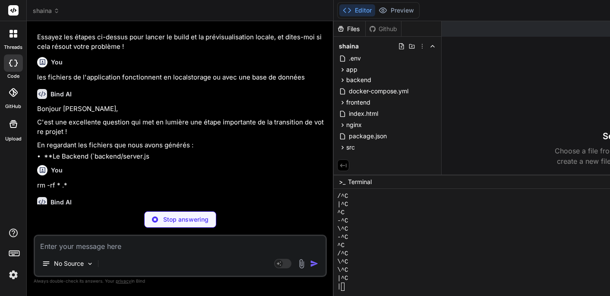
scroll to position [3457, 0]
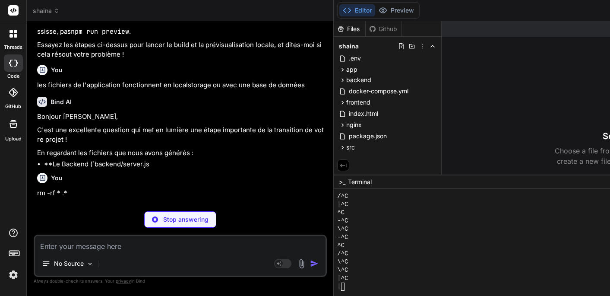
type textarea "x"
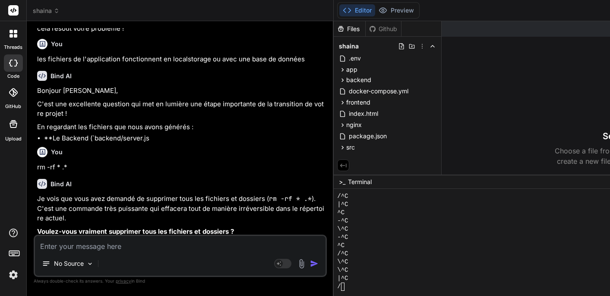
scroll to position [0, 0]
type textarea "o"
type textarea "x"
type textarea "ou"
type textarea "x"
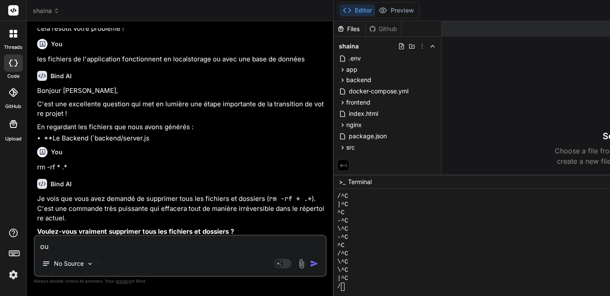
type textarea "oui"
type textarea "x"
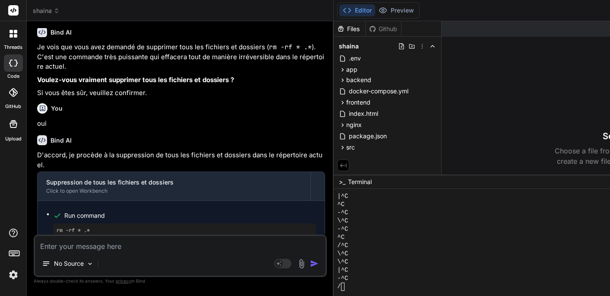
scroll to position [3634, 0]
type textarea "x"
click at [360, 10] on button "Editor" at bounding box center [357, 10] width 36 height 12
click at [56, 9] on icon at bounding box center [57, 11] width 6 height 6
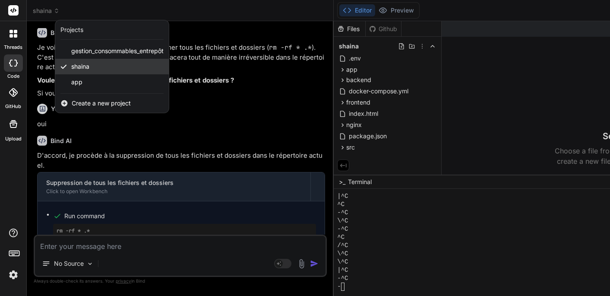
click at [84, 67] on span "shaina" at bounding box center [80, 66] width 18 height 9
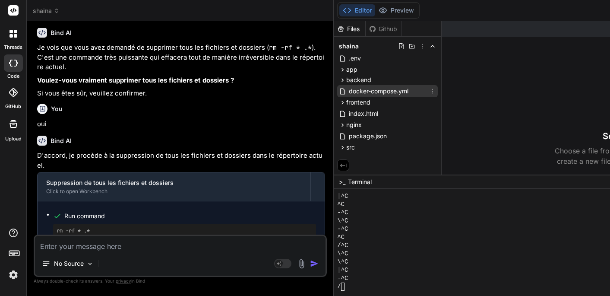
scroll to position [0, 0]
click at [368, 11] on button "Editor" at bounding box center [357, 10] width 36 height 12
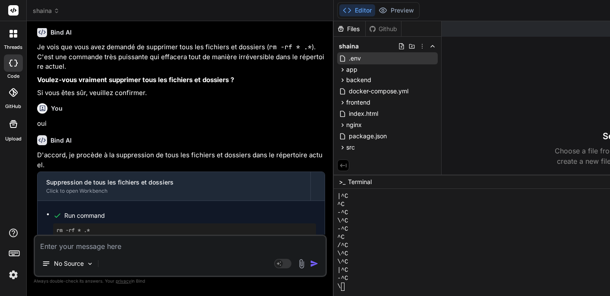
scroll to position [3634, 0]
click at [387, 28] on div "Github" at bounding box center [383, 29] width 35 height 9
click at [343, 29] on icon at bounding box center [340, 29] width 5 height 6
click at [358, 48] on span "shaina" at bounding box center [349, 46] width 20 height 9
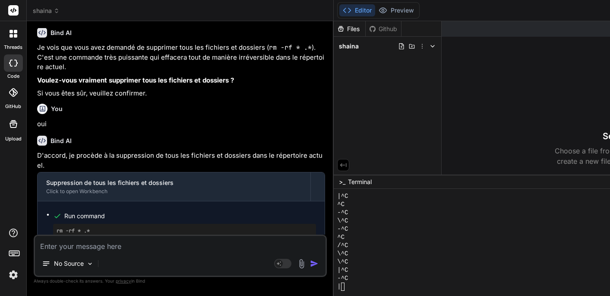
click at [358, 48] on span "shaina" at bounding box center [349, 46] width 20 height 9
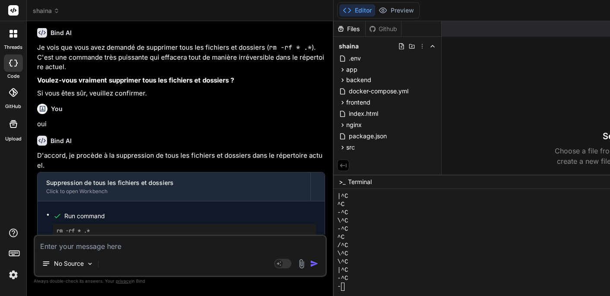
click at [358, 48] on span "shaina" at bounding box center [349, 46] width 20 height 9
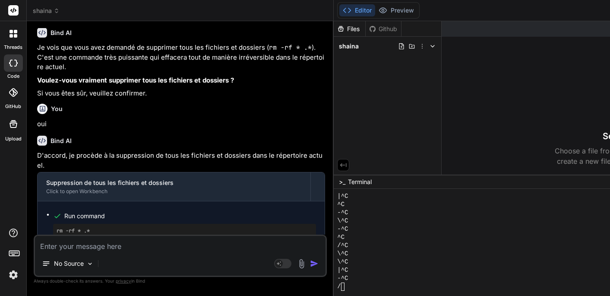
click at [358, 48] on span "shaina" at bounding box center [349, 46] width 20 height 9
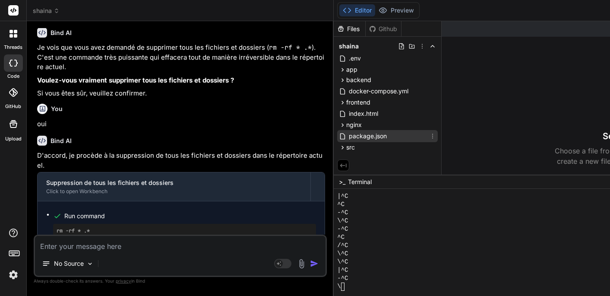
click at [370, 137] on span "package.json" at bounding box center [368, 136] width 40 height 10
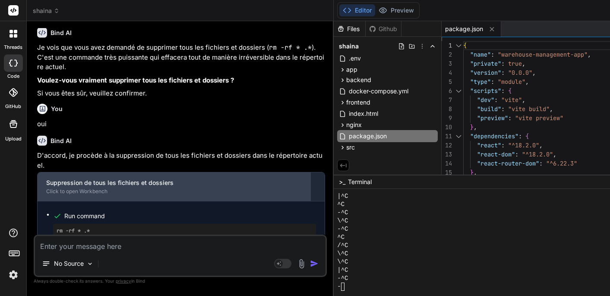
scroll to position [0, 0]
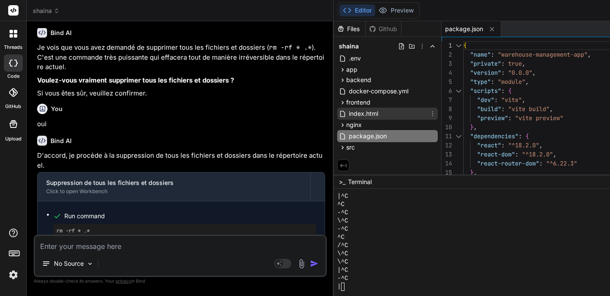
click at [363, 114] on span "index.html" at bounding box center [363, 113] width 31 height 10
type textarea "<script type="module" src="/src/main.jsx"></script> </body> </html>"
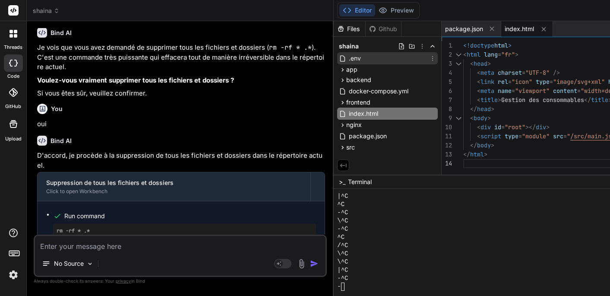
click at [360, 60] on span ".env" at bounding box center [355, 58] width 14 height 10
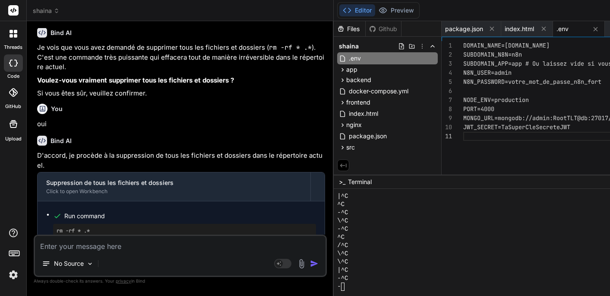
click at [385, 32] on div "Github" at bounding box center [383, 29] width 35 height 9
click at [393, 29] on div "Github" at bounding box center [383, 29] width 35 height 9
click at [343, 28] on icon at bounding box center [340, 29] width 5 height 6
click at [351, 29] on div "Files" at bounding box center [350, 29] width 32 height 9
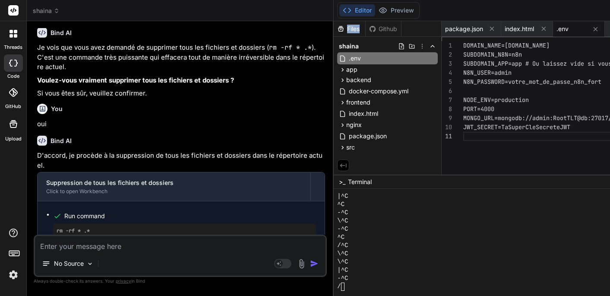
click at [351, 29] on div "Files" at bounding box center [350, 29] width 32 height 9
click at [82, 250] on textarea at bounding box center [180, 244] width 291 height 16
type textarea "p"
type textarea "x"
type textarea "po"
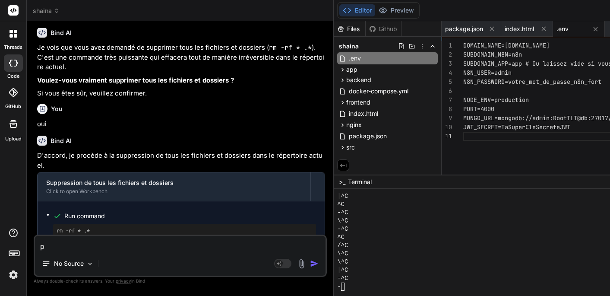
type textarea "x"
type textarea "pou"
type textarea "x"
type textarea "pour"
type textarea "x"
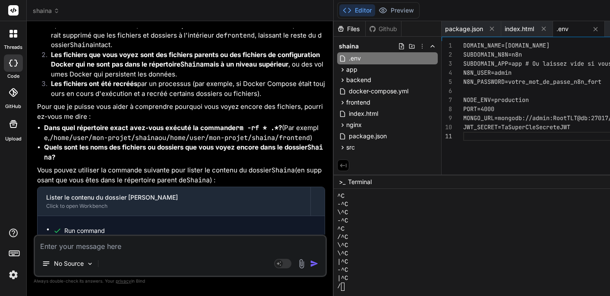
drag, startPoint x: 57, startPoint y: 204, endPoint x: 116, endPoint y: 200, distance: 58.4
click at [116, 242] on pre "ls -la shaina" at bounding box center [185, 245] width 256 height 7
copy pre "ls -la shaina"
click at [76, 244] on textarea at bounding box center [180, 244] width 291 height 16
paste textarea "ls -la shaina"
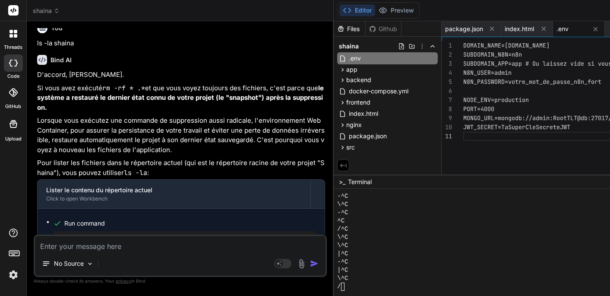
scroll to position [4249, 0]
drag, startPoint x: 54, startPoint y: 195, endPoint x: 86, endPoint y: 196, distance: 32.4
click at [86, 231] on div "ls -la" at bounding box center [184, 238] width 263 height 14
copy pre "ls -la"
click at [87, 249] on textarea at bounding box center [180, 244] width 291 height 16
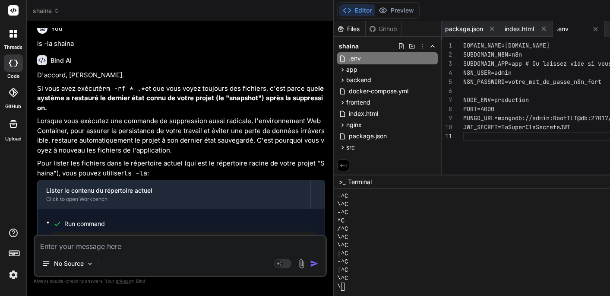
paste textarea "ls -la"
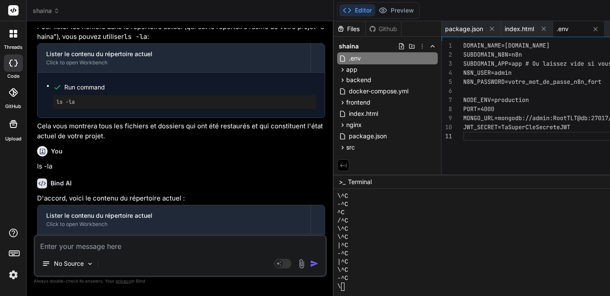
scroll to position [0, 0]
click at [81, 234] on div "Run command ls -la" at bounding box center [181, 256] width 287 height 45
click at [359, 46] on span "shaina" at bounding box center [349, 46] width 20 height 9
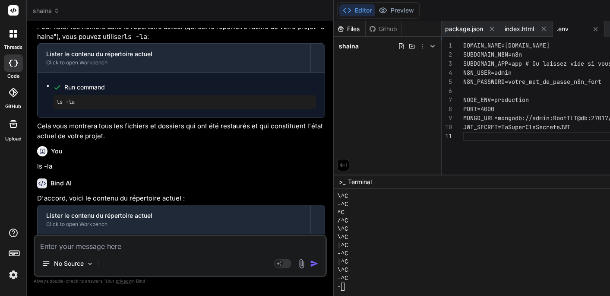
click at [359, 46] on span "shaina" at bounding box center [349, 46] width 20 height 9
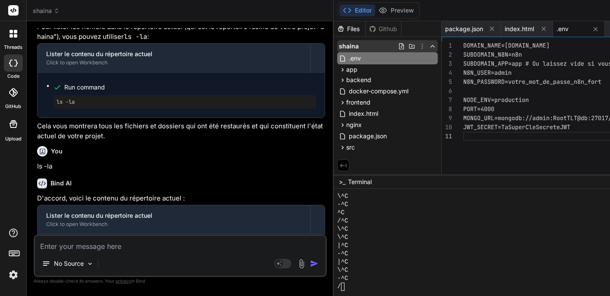
click at [426, 47] on icon at bounding box center [422, 46] width 7 height 7
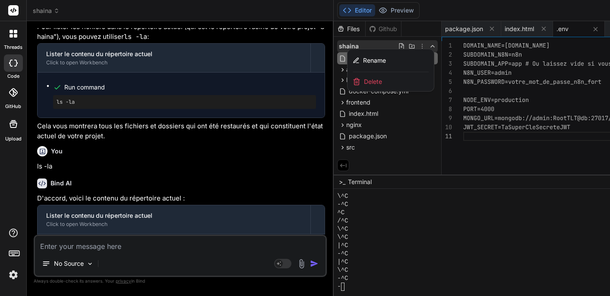
click at [372, 83] on span "Delete" at bounding box center [373, 81] width 18 height 9
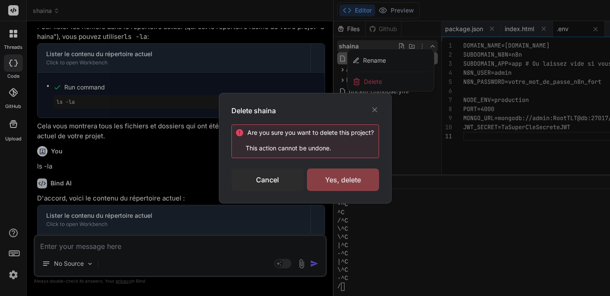
click at [333, 178] on div "Yes, delete" at bounding box center [343, 179] width 72 height 22
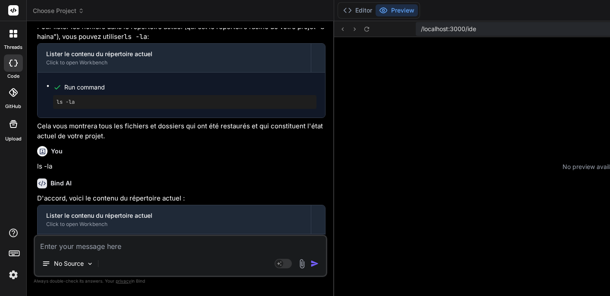
click at [81, 13] on icon at bounding box center [81, 12] width 3 height 1
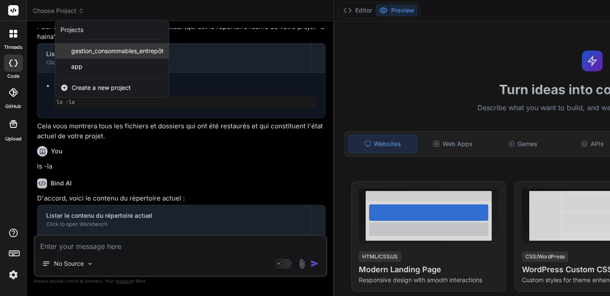
click at [109, 51] on span "gestion_consommables_entrepôt" at bounding box center [117, 51] width 92 height 9
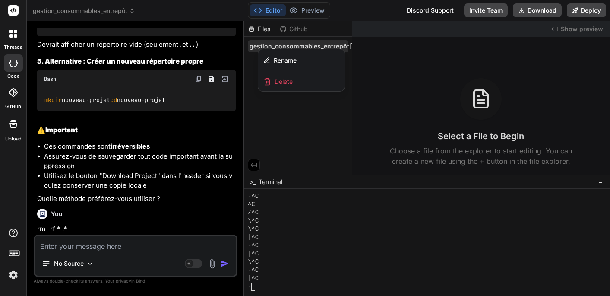
scroll to position [2081, 0]
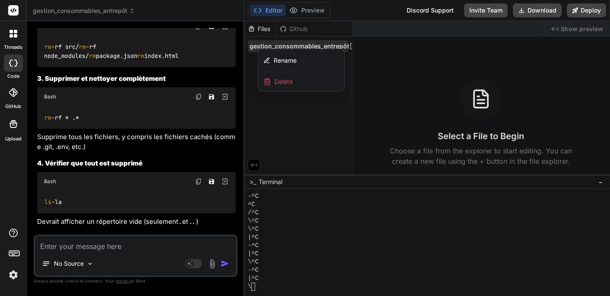
click at [282, 83] on span "Delete" at bounding box center [284, 81] width 18 height 9
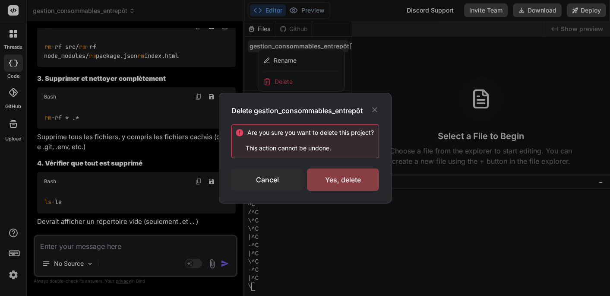
click at [337, 184] on div "Yes, delete" at bounding box center [343, 179] width 72 height 22
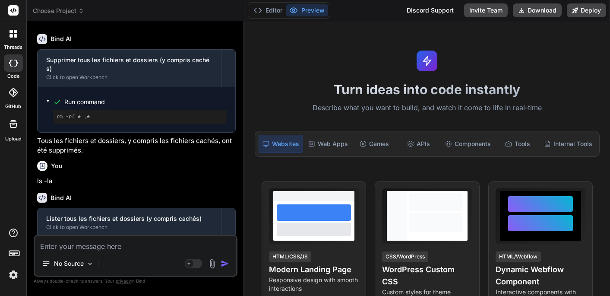
scroll to position [1842, 0]
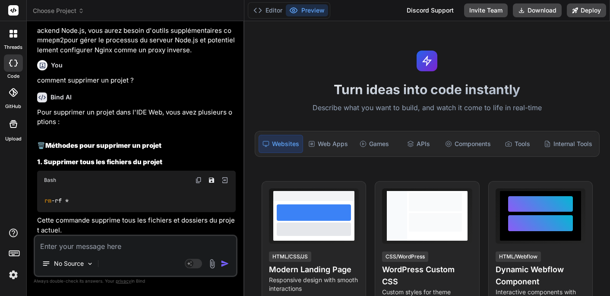
click at [74, 13] on span "Choose Project" at bounding box center [58, 10] width 51 height 9
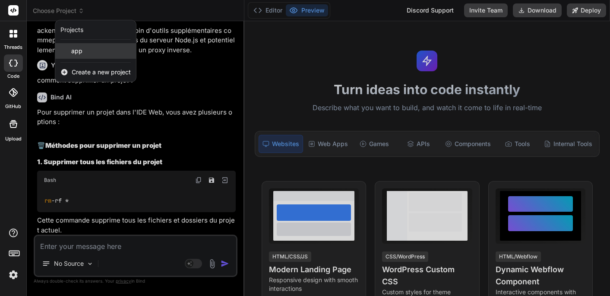
click at [73, 53] on span "app" at bounding box center [76, 51] width 11 height 9
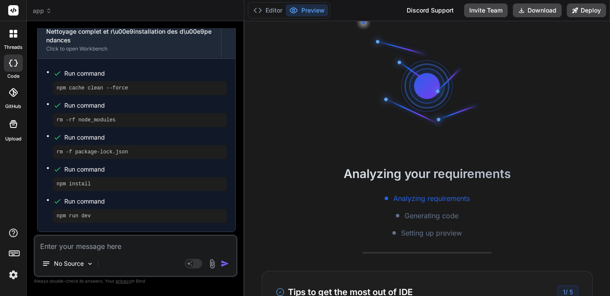
scroll to position [-1, 0]
click at [268, 13] on button "Editor" at bounding box center [268, 10] width 36 height 12
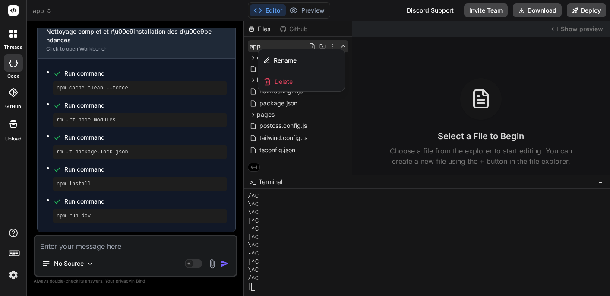
click at [315, 108] on div at bounding box center [427, 158] width 366 height 275
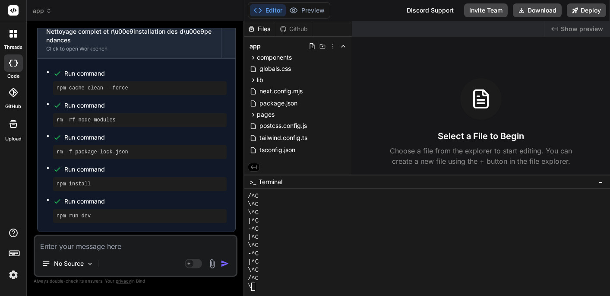
click at [94, 253] on div "No Source Agent Mode. When this toggle is activated, AI automatically makes dec…" at bounding box center [136, 255] width 204 height 42
click at [89, 245] on textarea at bounding box center [135, 244] width 201 height 16
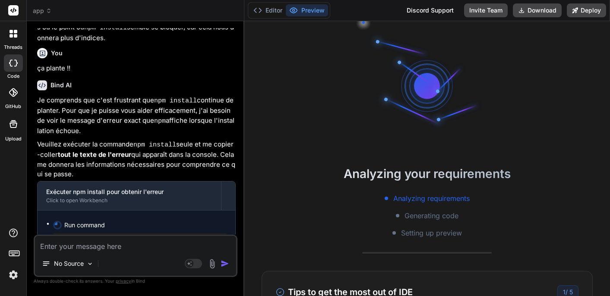
scroll to position [2186, 0]
click at [267, 9] on button "Editor" at bounding box center [268, 10] width 36 height 12
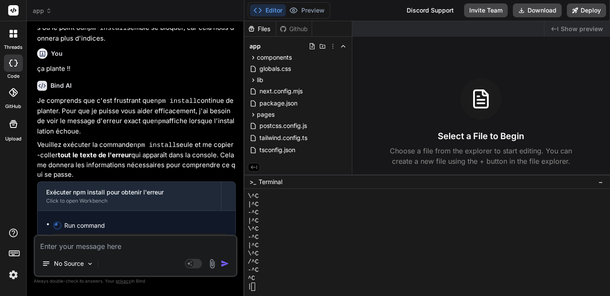
click at [85, 249] on textarea at bounding box center [135, 244] width 201 height 16
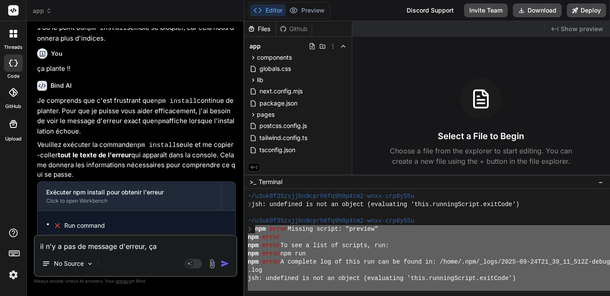
scroll to position [2987, 0]
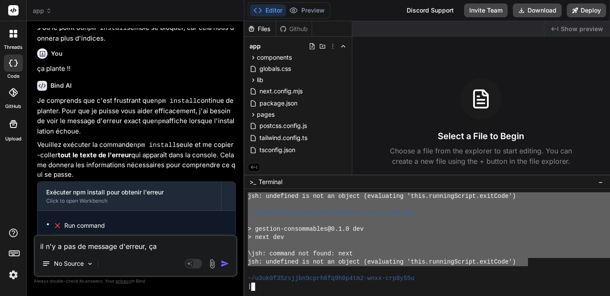
drag, startPoint x: 254, startPoint y: 231, endPoint x: 527, endPoint y: 266, distance: 275.2
drag, startPoint x: 172, startPoint y: 249, endPoint x: 23, endPoint y: 240, distance: 149.7
click at [23, 240] on div "threads code GitHub Upload app Created with Pixso. Bind AI Web Search Created w…" at bounding box center [305, 148] width 610 height 296
paste textarea "npm error Missing script: "preview" npm error npm error To see a list of script…"
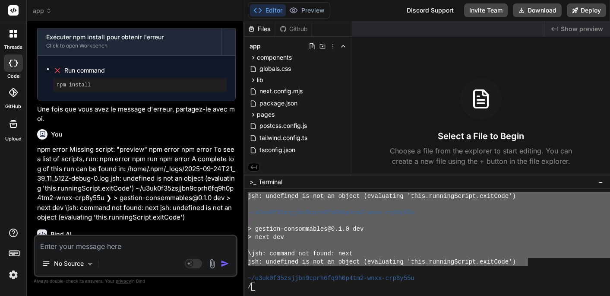
click at [273, 288] on div "/" at bounding box center [435, 286] width 375 height 8
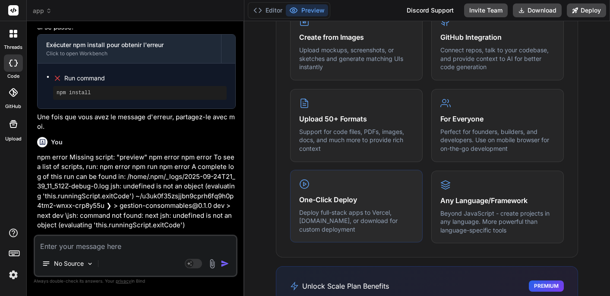
scroll to position [477, 0]
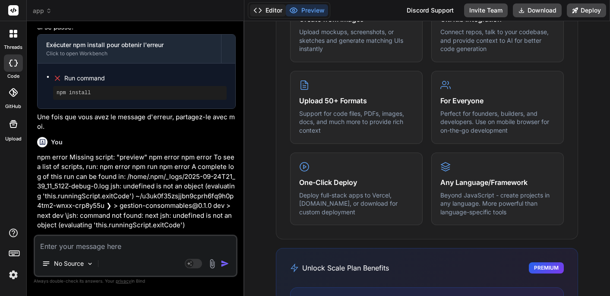
click at [267, 10] on button "Editor" at bounding box center [268, 10] width 36 height 12
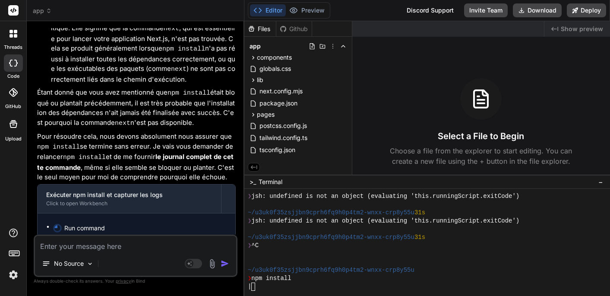
scroll to position [0, 0]
